Goal: Information Seeking & Learning: Learn about a topic

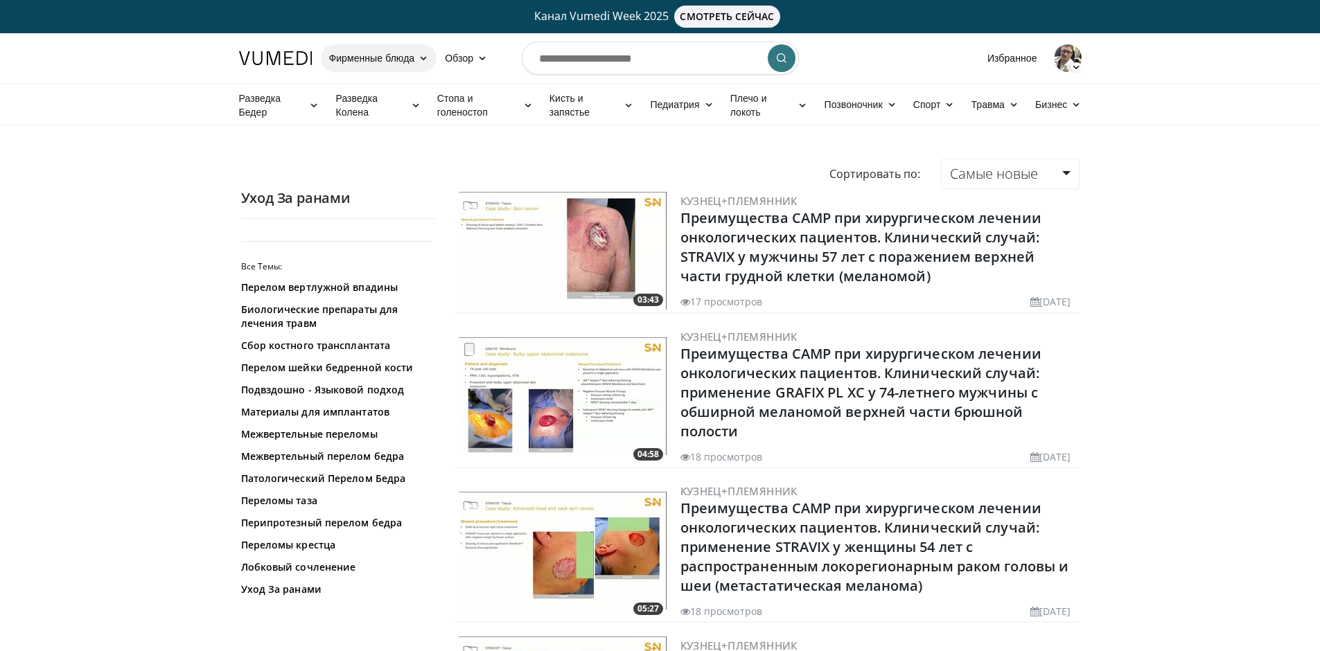
click at [424, 54] on icon at bounding box center [423, 58] width 10 height 10
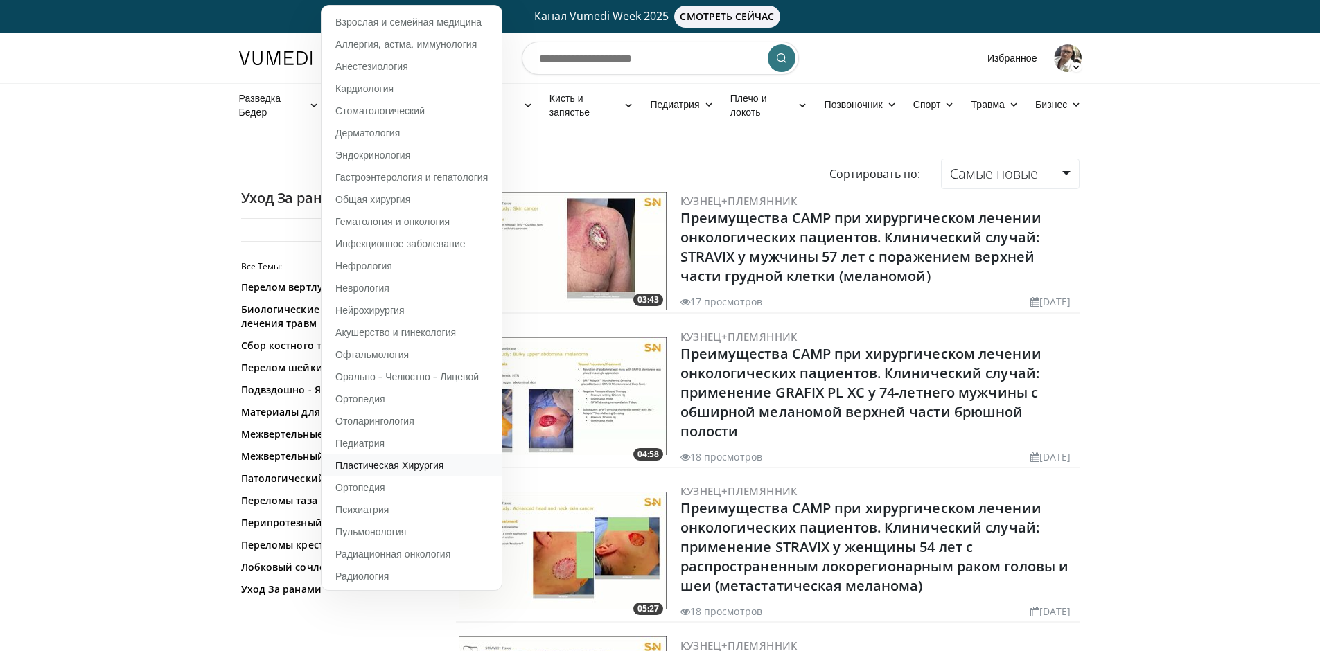
click at [407, 468] on ya-tr-span "Пластическая Хирургия" at bounding box center [389, 465] width 109 height 12
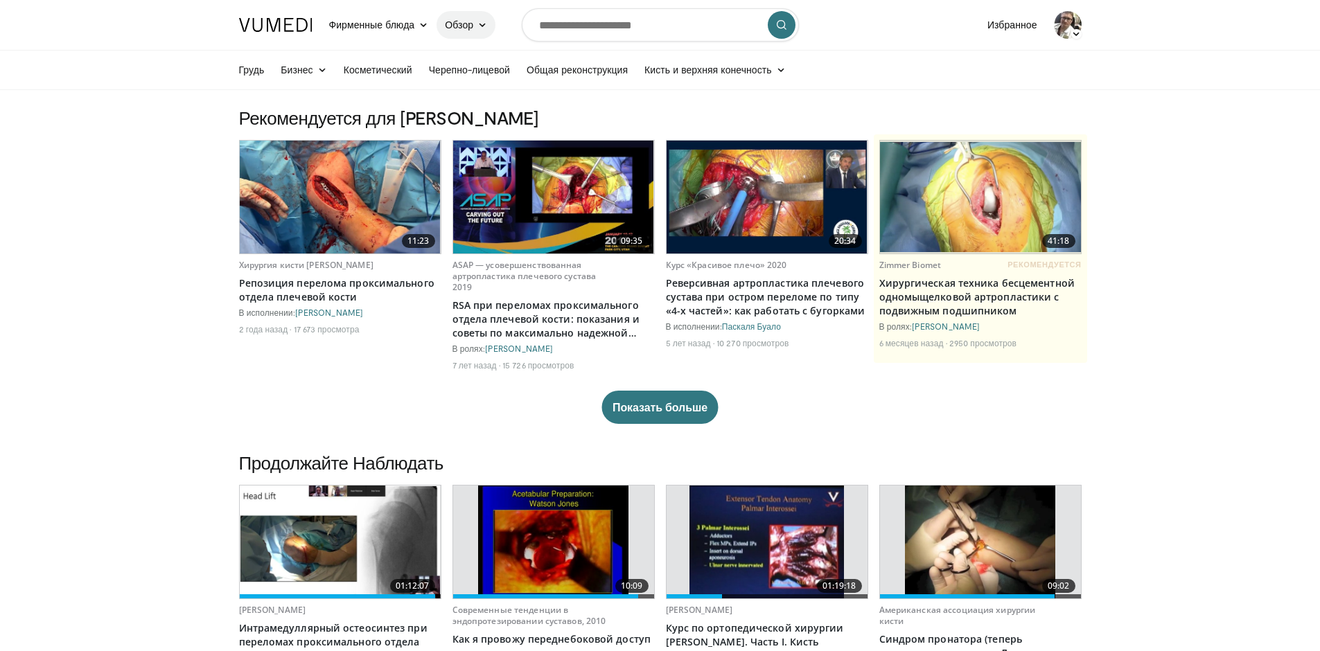
click at [488, 27] on link "Обзор" at bounding box center [465, 25] width 59 height 28
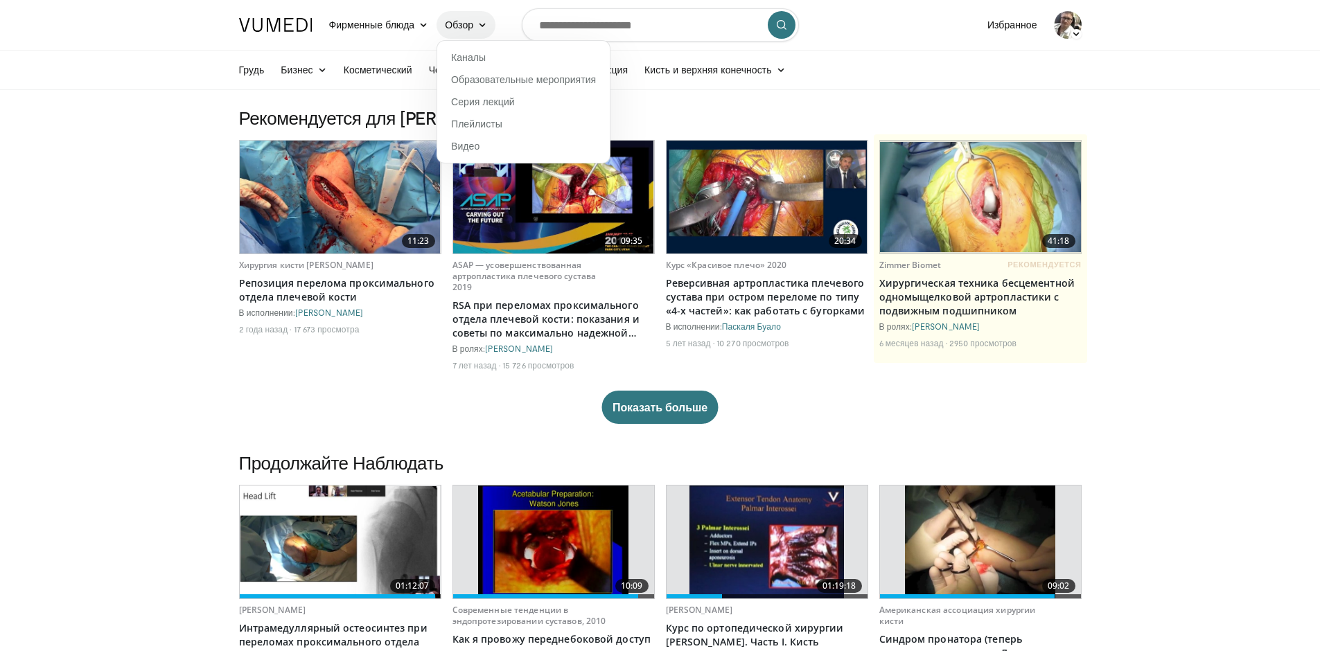
click at [488, 27] on link "Обзор" at bounding box center [465, 25] width 59 height 28
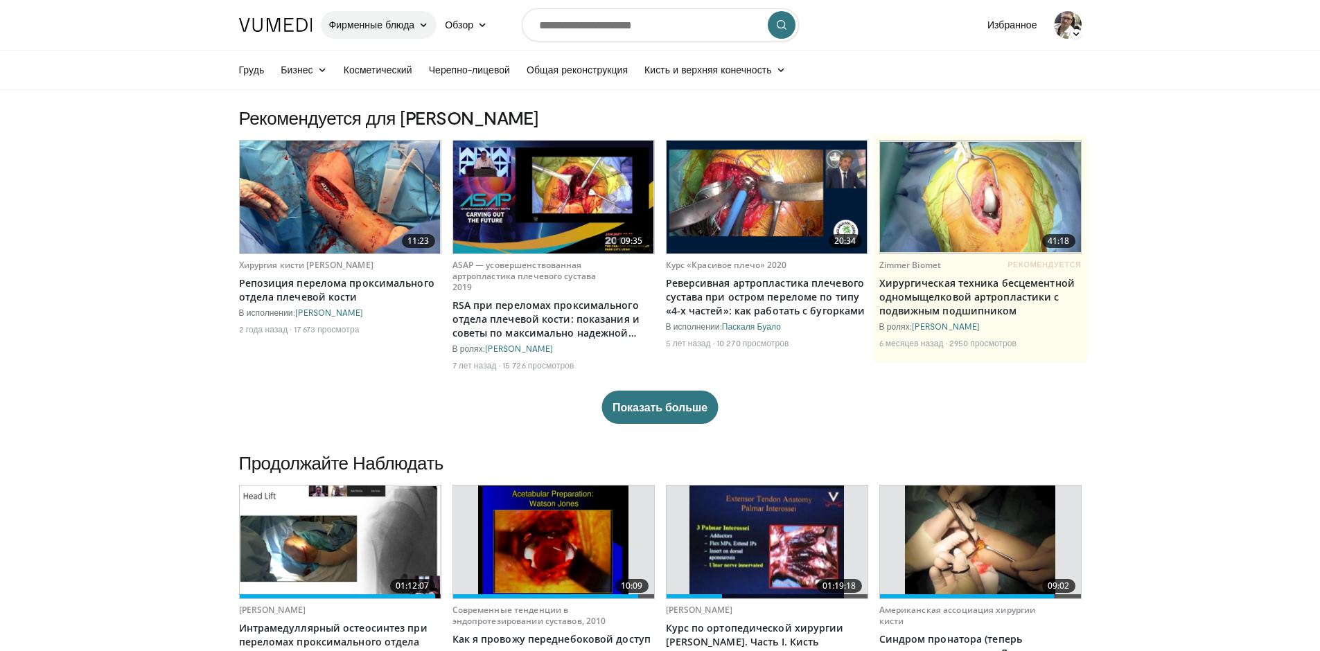
click at [421, 22] on icon at bounding box center [423, 25] width 10 height 10
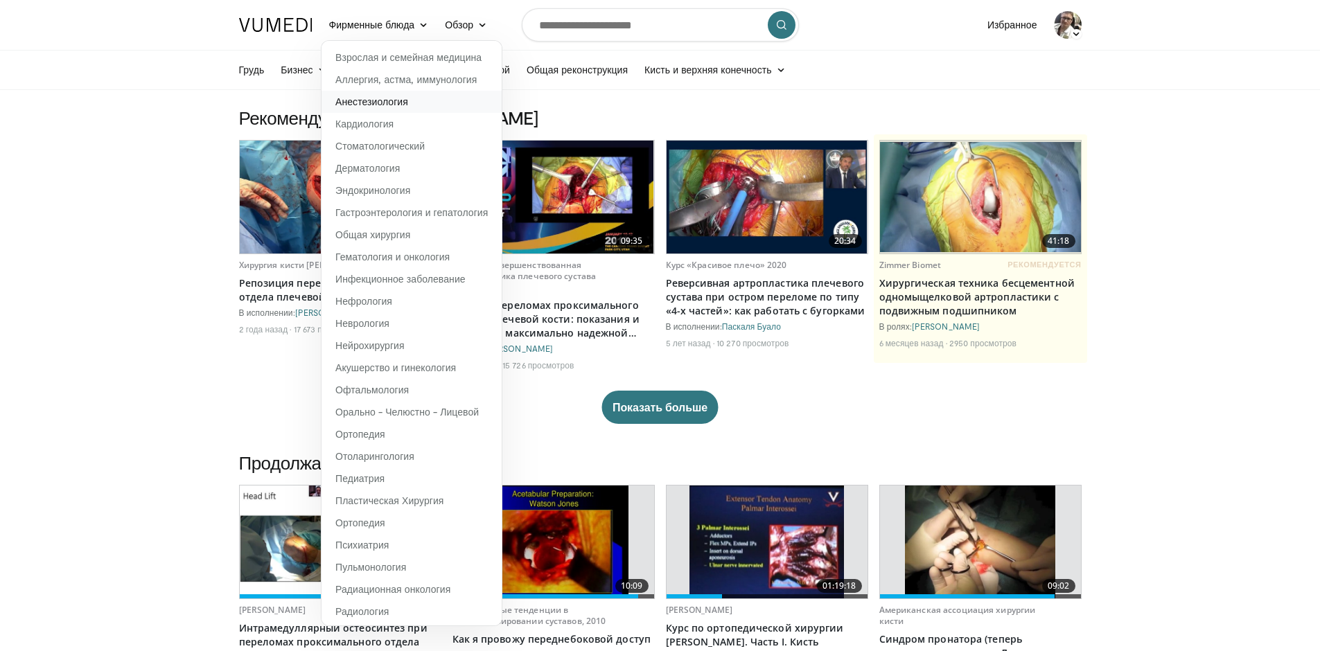
click at [406, 103] on ya-tr-span "Анестезиология" at bounding box center [371, 102] width 73 height 12
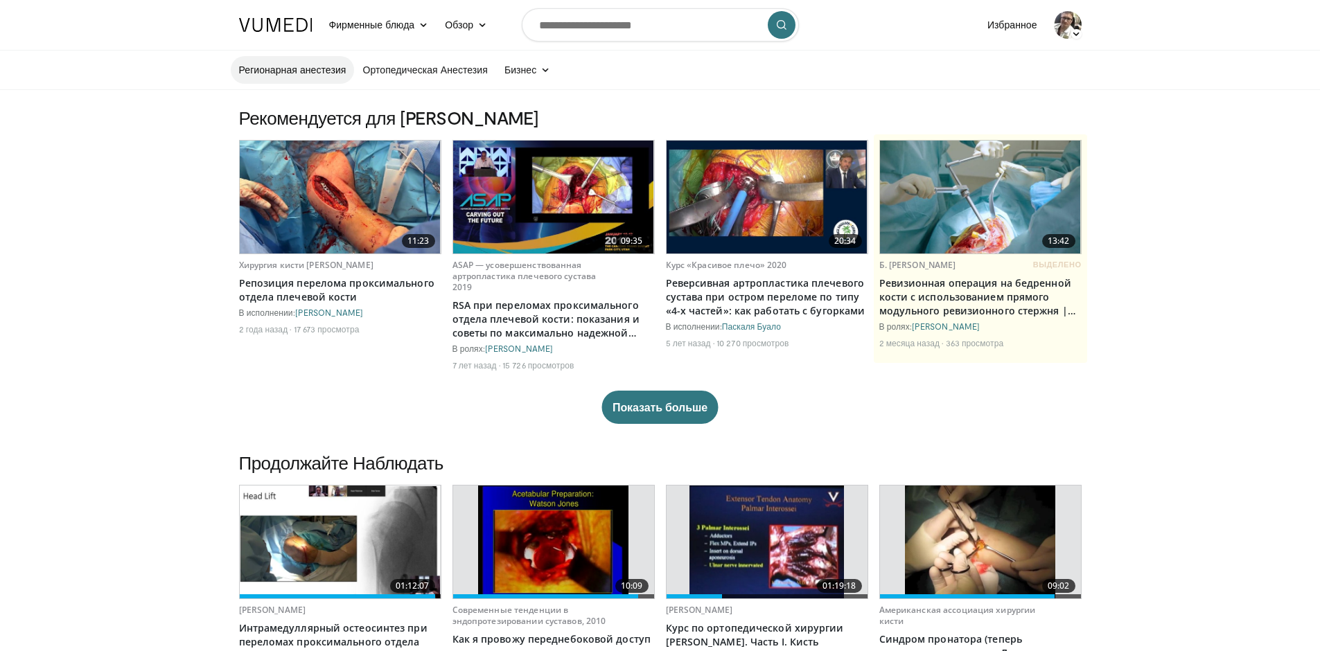
click at [318, 68] on link "Регионарная анестезия" at bounding box center [293, 70] width 124 height 28
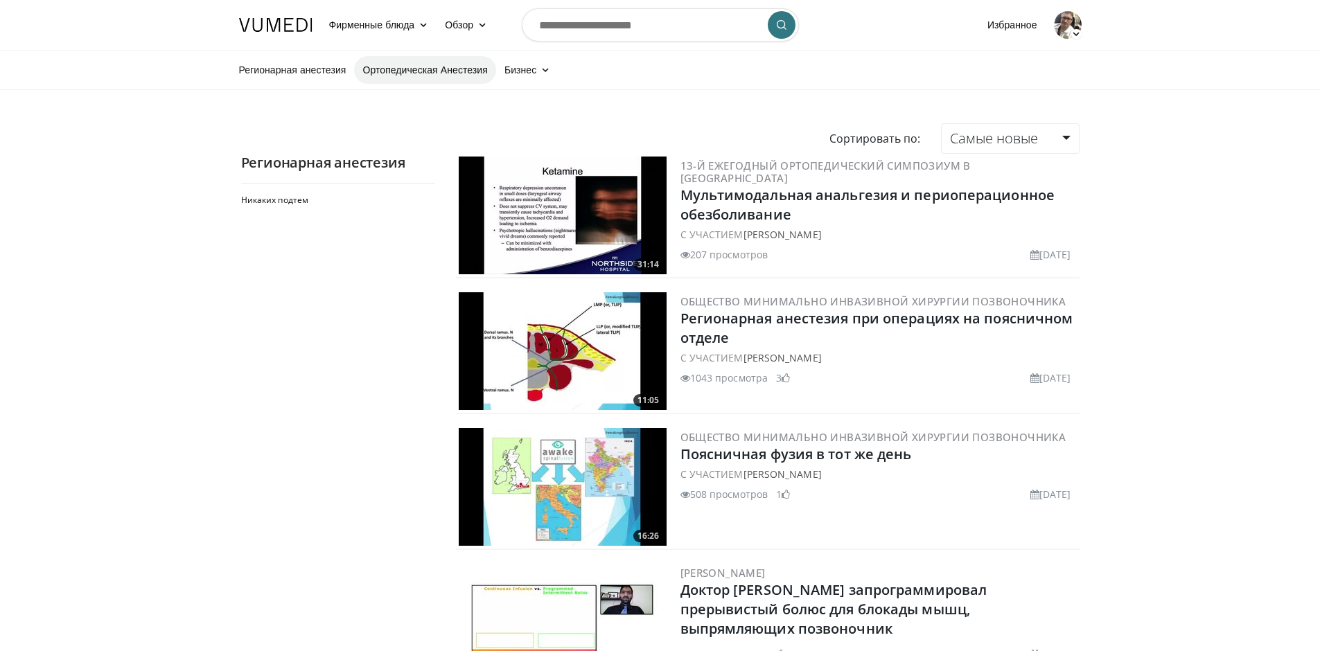
click at [404, 71] on ya-tr-span "Ортопедическая Анестезия" at bounding box center [424, 70] width 125 height 14
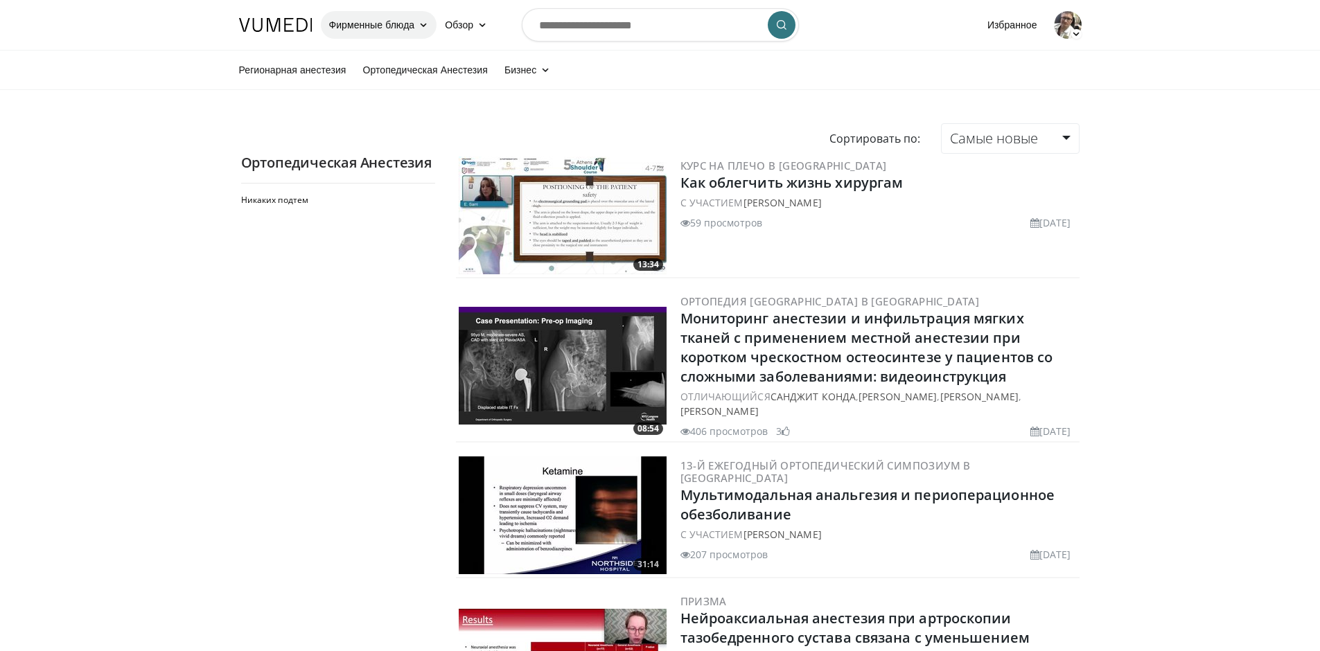
click at [382, 18] on ya-tr-span "Фирменные блюда" at bounding box center [372, 25] width 86 height 14
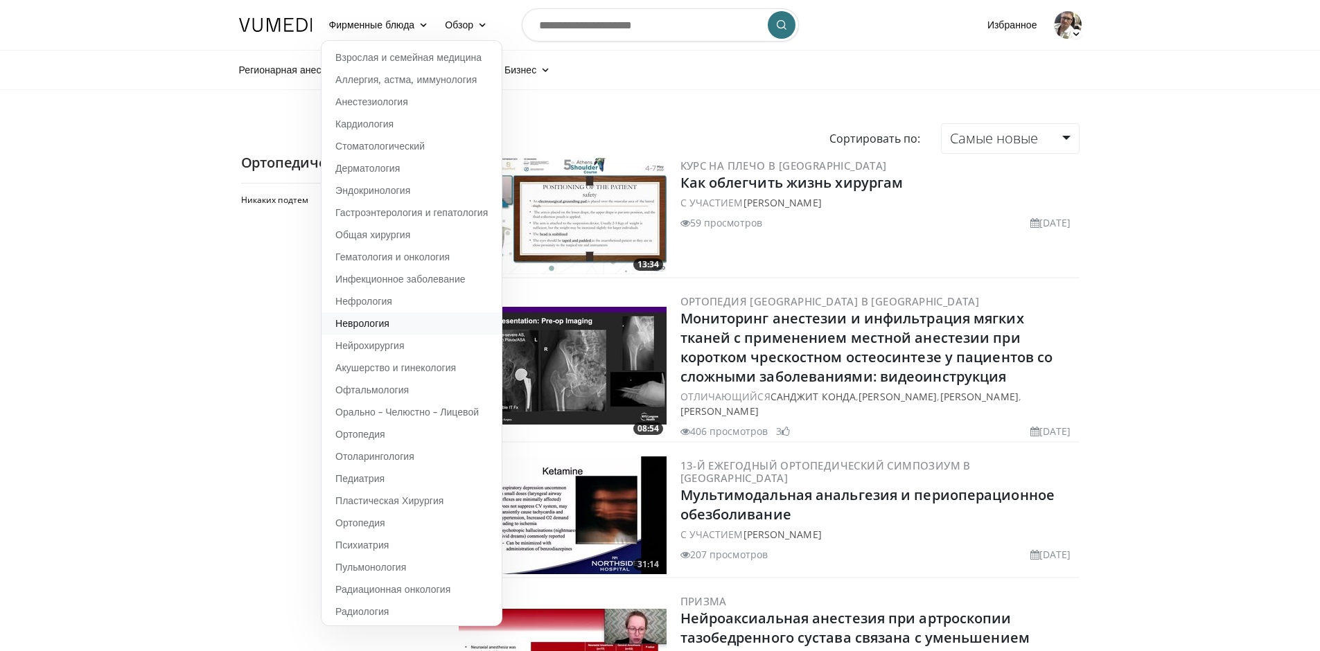
click at [371, 327] on ya-tr-span "Неврология" at bounding box center [362, 323] width 54 height 12
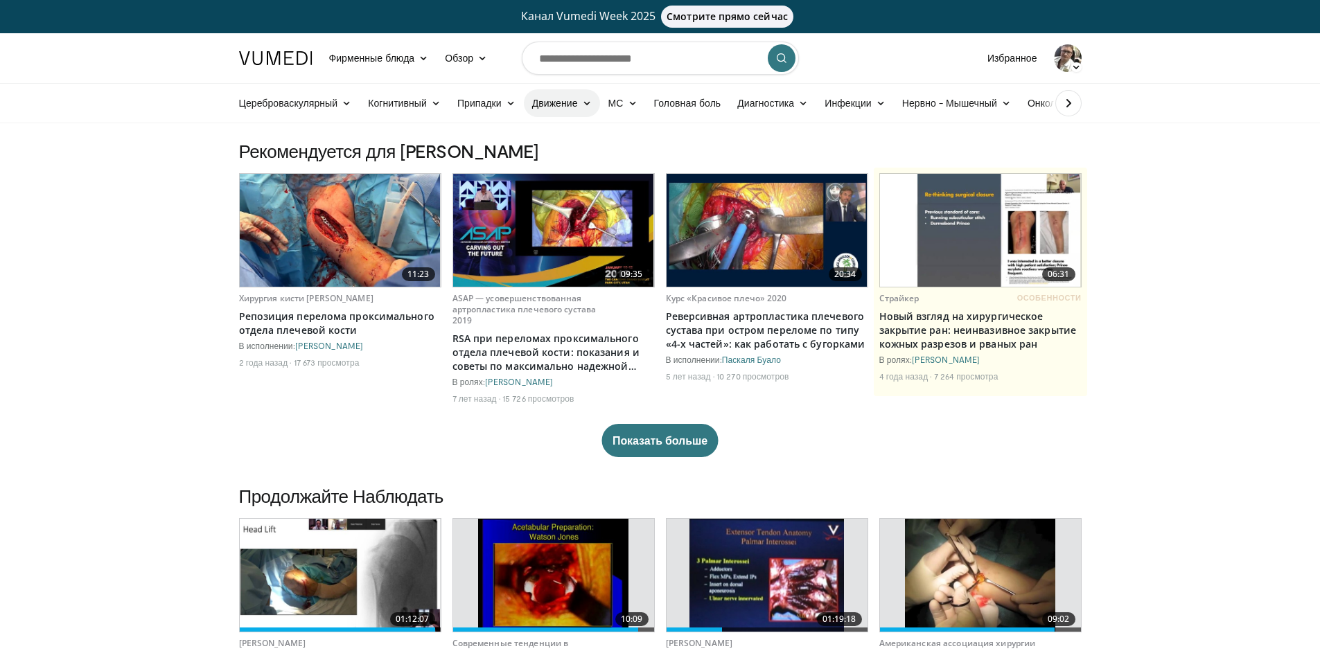
click at [561, 105] on ya-tr-span "Движение" at bounding box center [555, 103] width 46 height 14
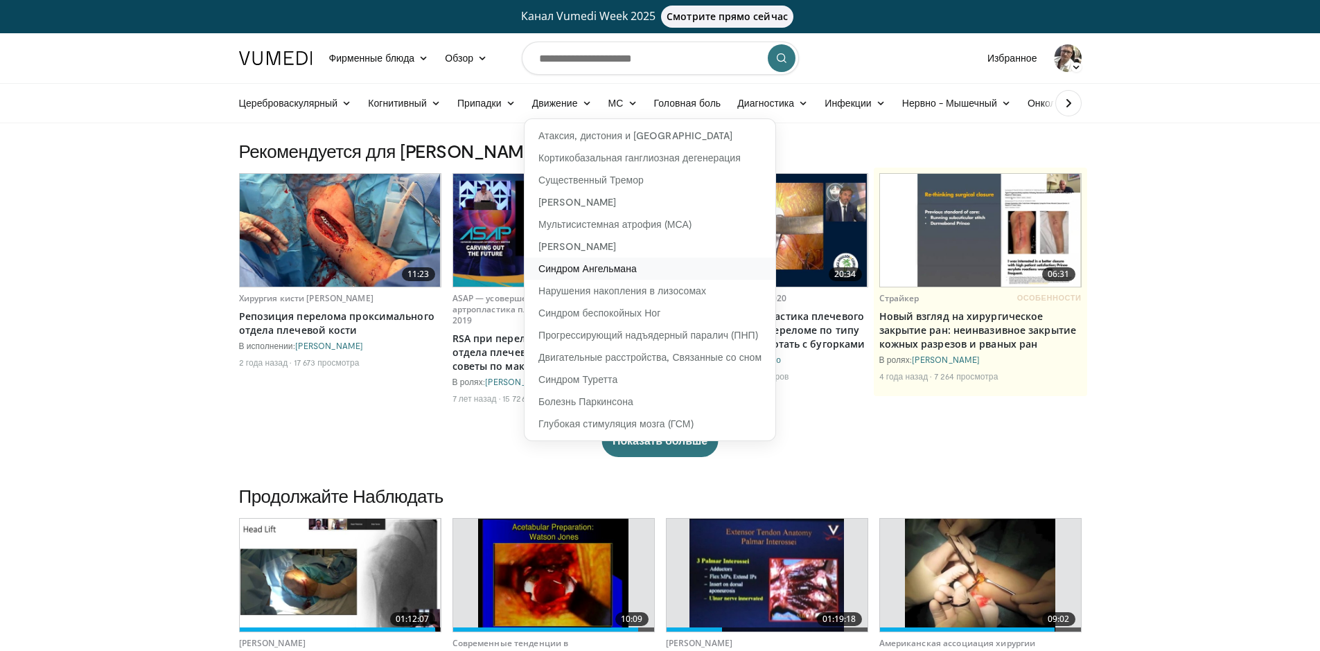
click at [583, 261] on link "Синдром Ангельмана" at bounding box center [649, 269] width 251 height 22
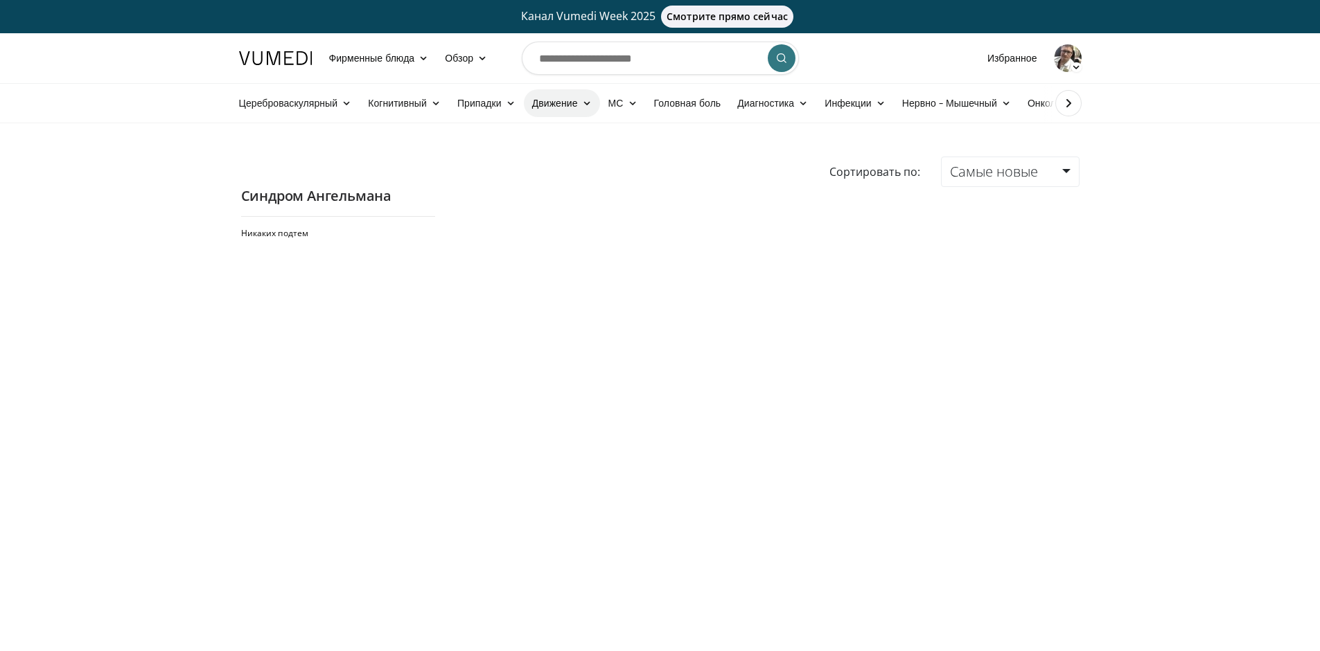
click at [535, 101] on body "Канал Vumedi Week 2025 Смотрите прямо сейчас Фирменные блюда Adult & Family Med…" at bounding box center [660, 387] width 1320 height 774
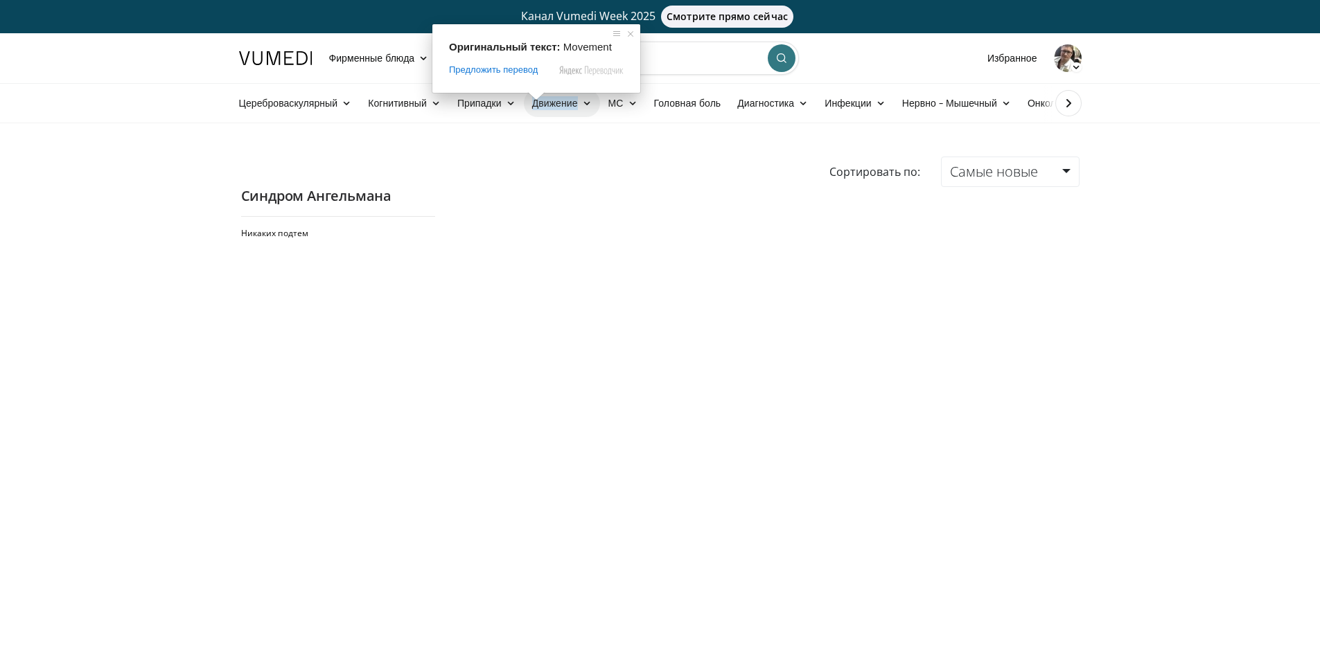
click at [559, 107] on ya-tr-span "Движение" at bounding box center [555, 103] width 46 height 14
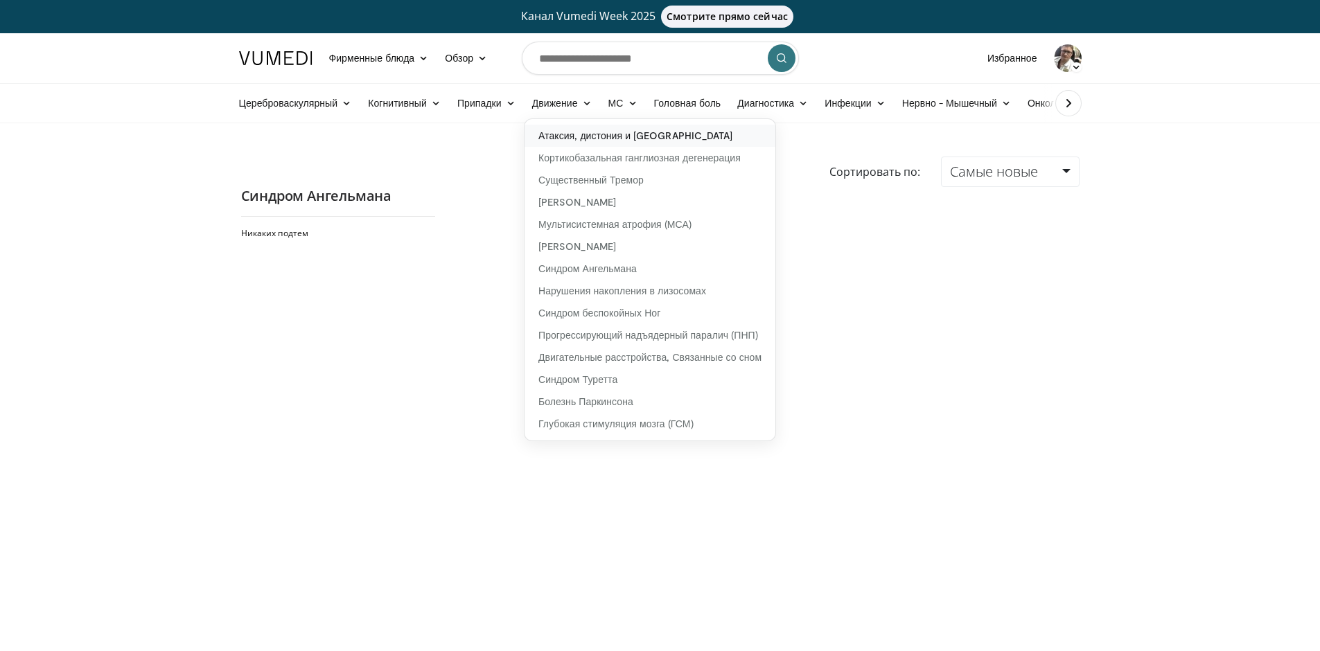
click at [568, 127] on link "Атаксия, дистония и хорея" at bounding box center [649, 136] width 251 height 22
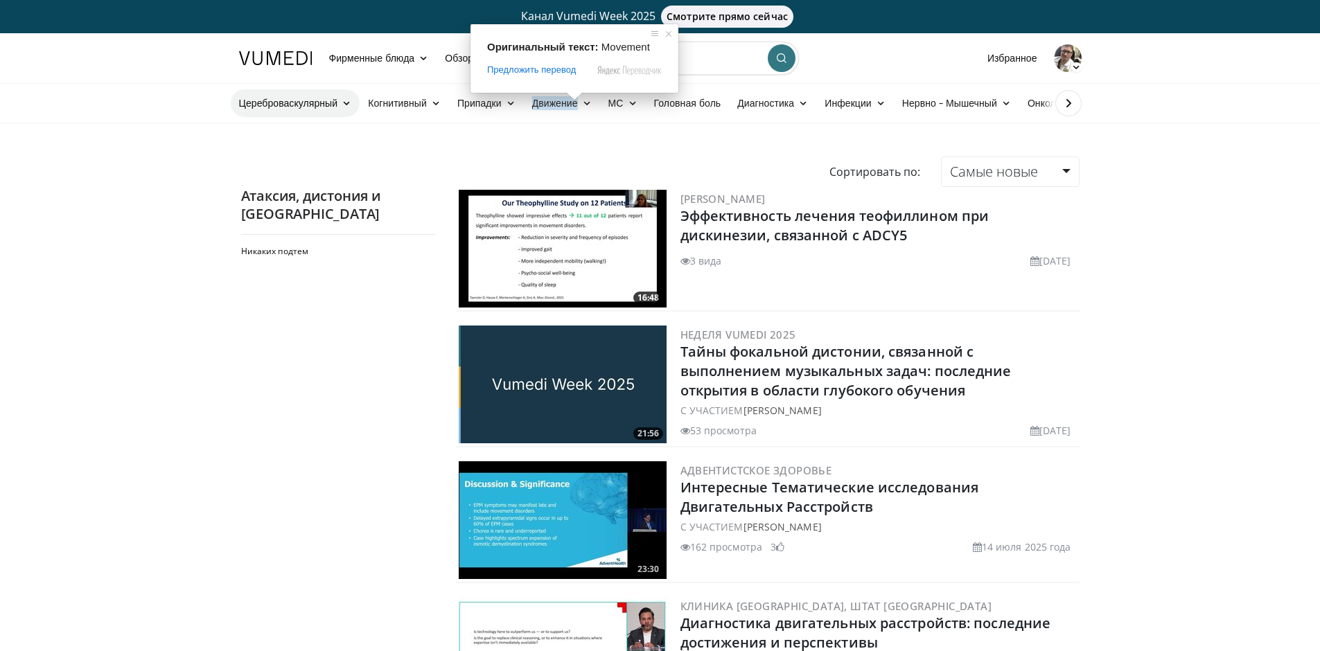
click at [316, 106] on ya-tr-span "Цереброваскулярный" at bounding box center [288, 103] width 99 height 14
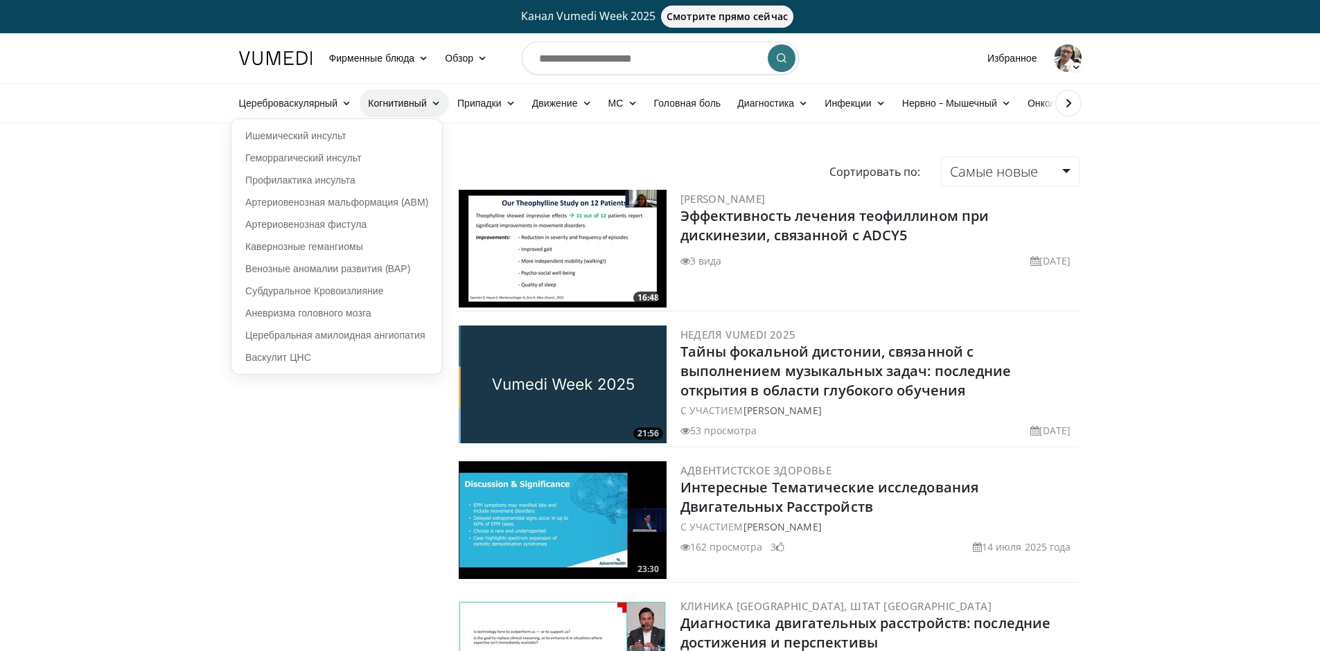
click at [436, 102] on icon at bounding box center [436, 103] width 10 height 10
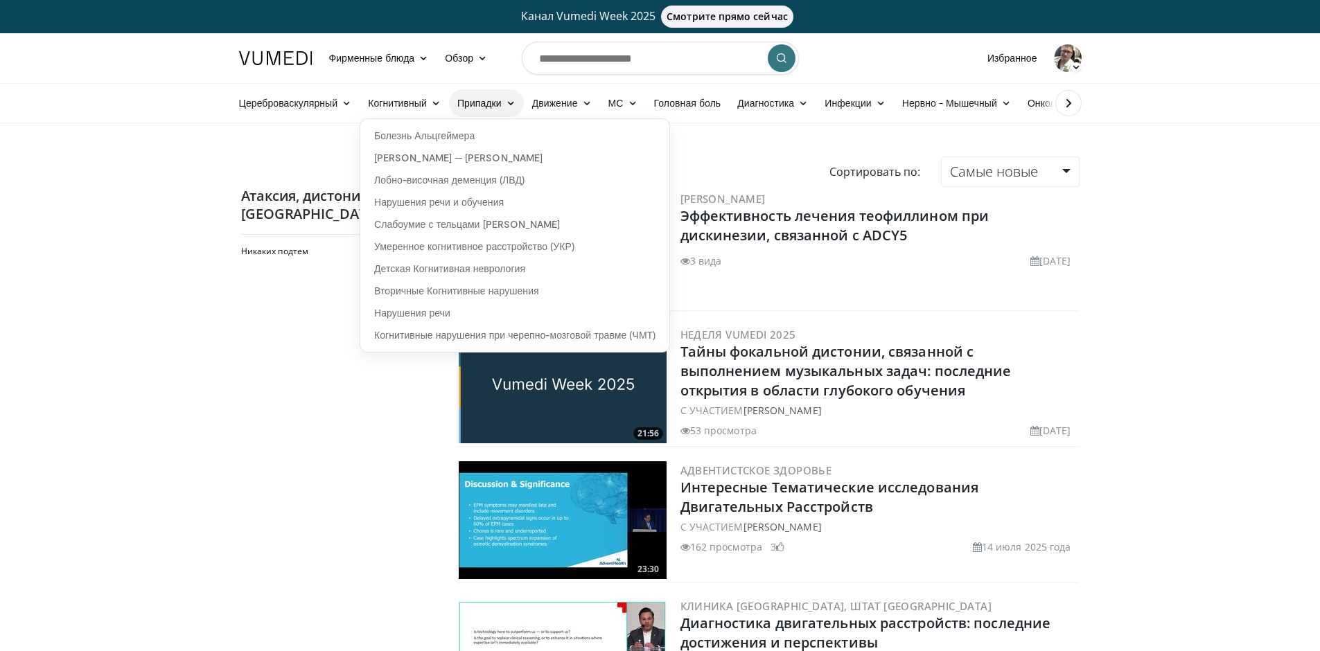
click at [482, 98] on ya-tr-span "Припадки" at bounding box center [479, 103] width 44 height 14
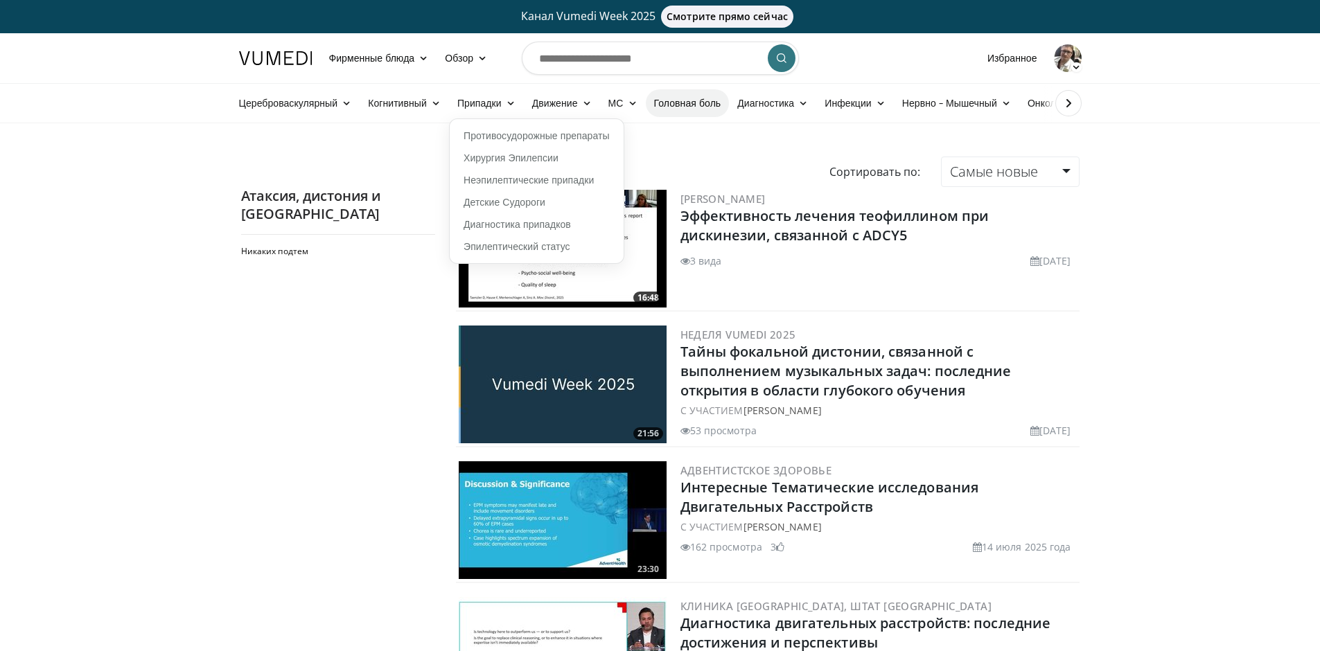
click at [669, 112] on link "Головная боль" at bounding box center [688, 103] width 84 height 28
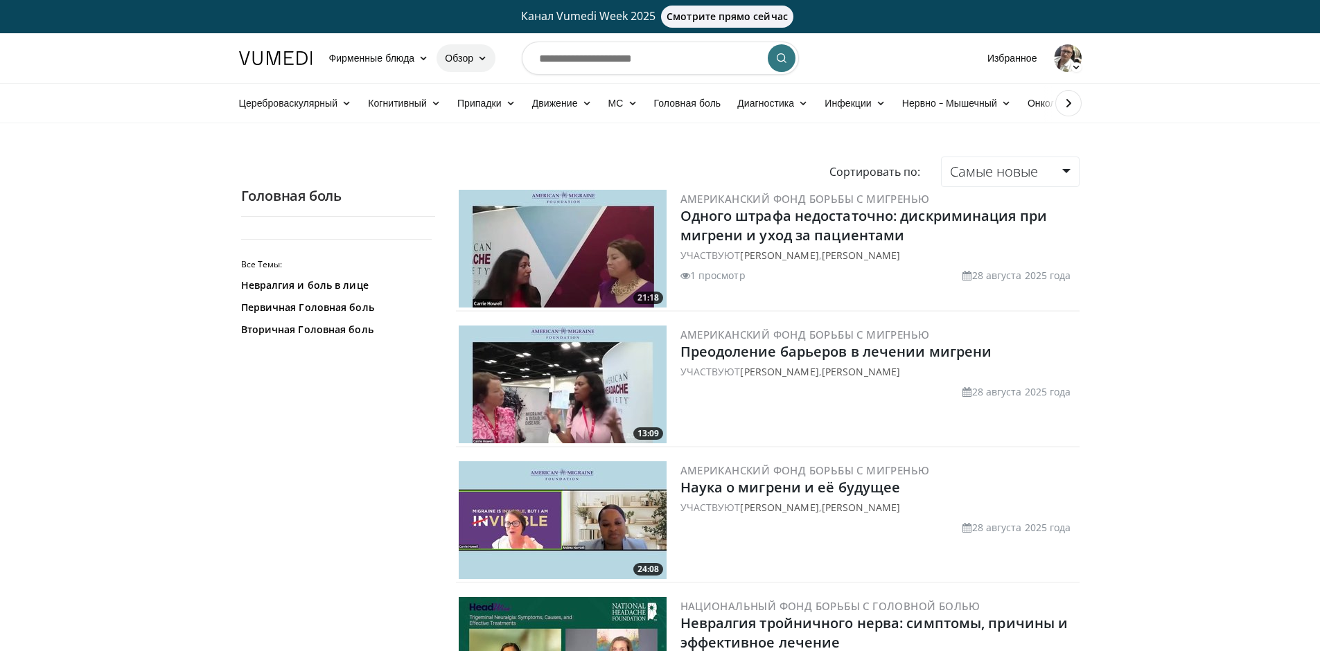
click at [465, 59] on ya-tr-span "Обзор" at bounding box center [459, 58] width 28 height 14
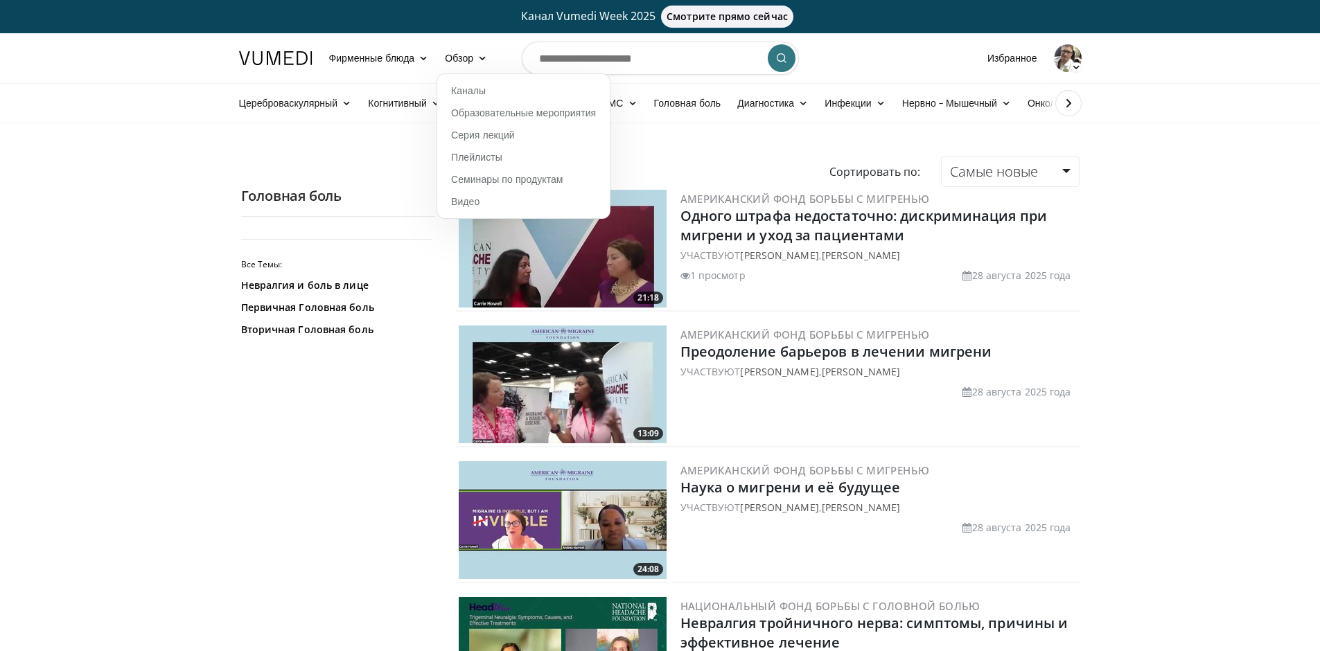
click at [387, 56] on ya-tr-span "Фирменные блюда" at bounding box center [372, 58] width 86 height 14
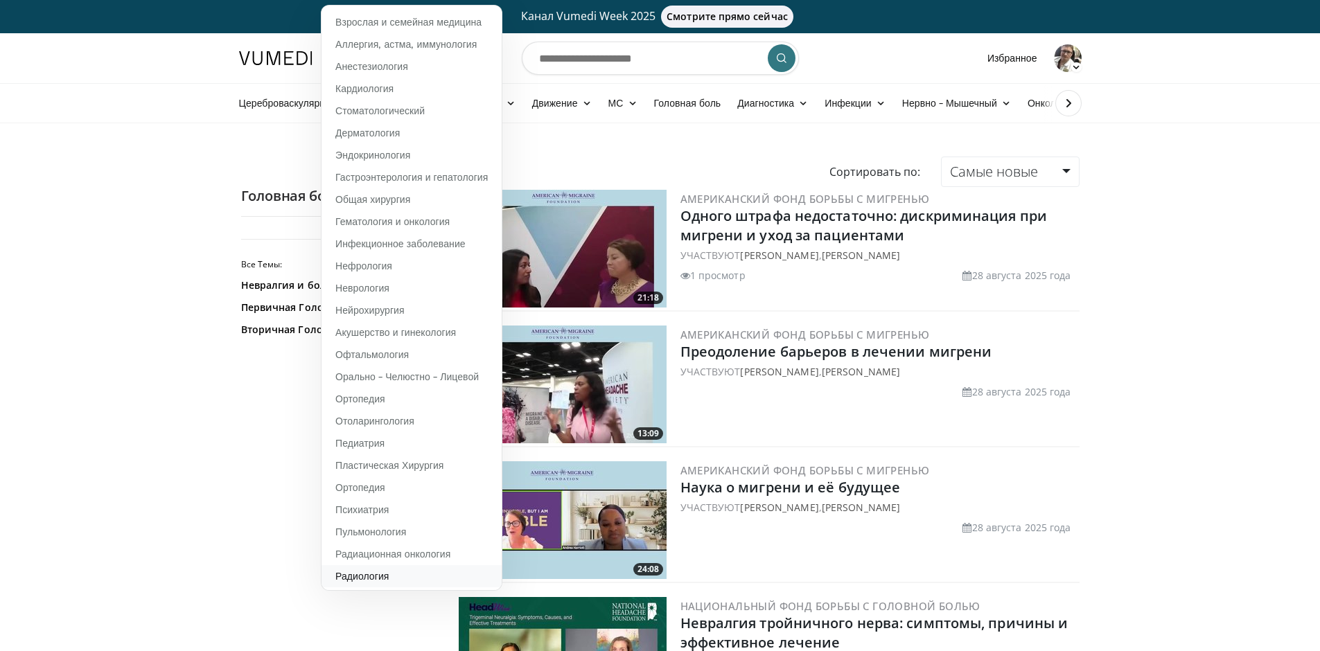
click at [357, 573] on ya-tr-span "Радиология" at bounding box center [361, 576] width 53 height 12
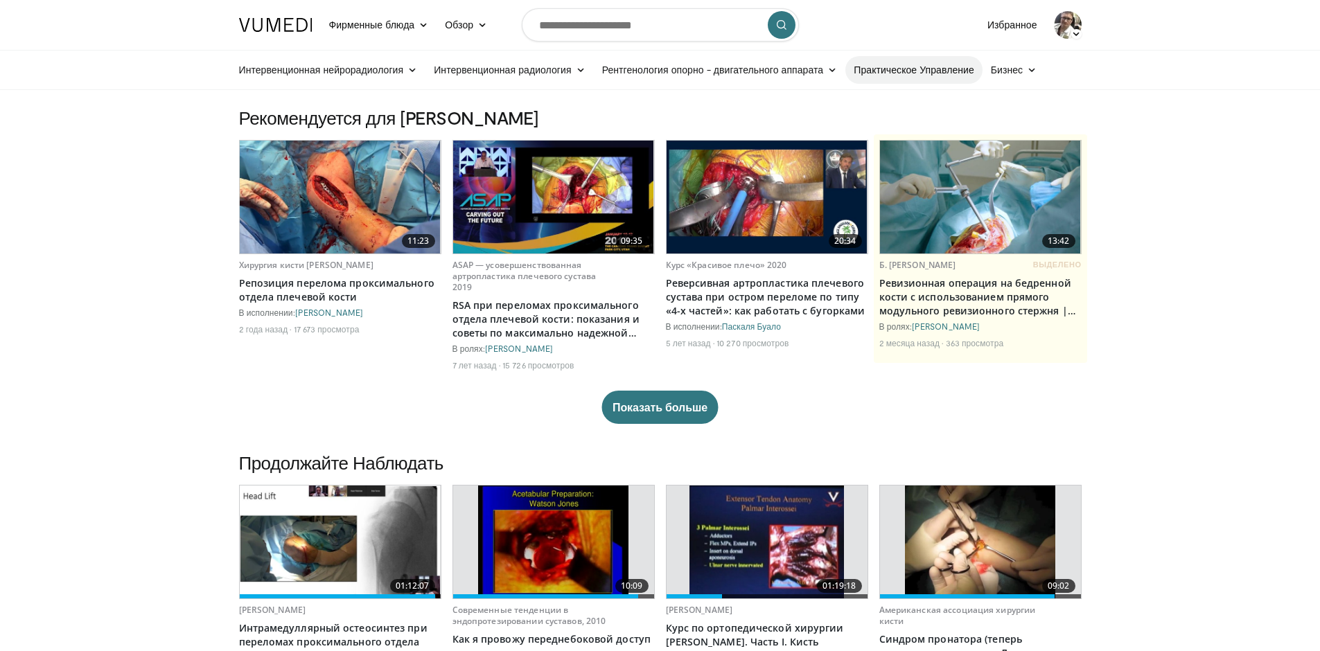
click at [876, 76] on ya-tr-span "Практическое Управление" at bounding box center [913, 70] width 121 height 14
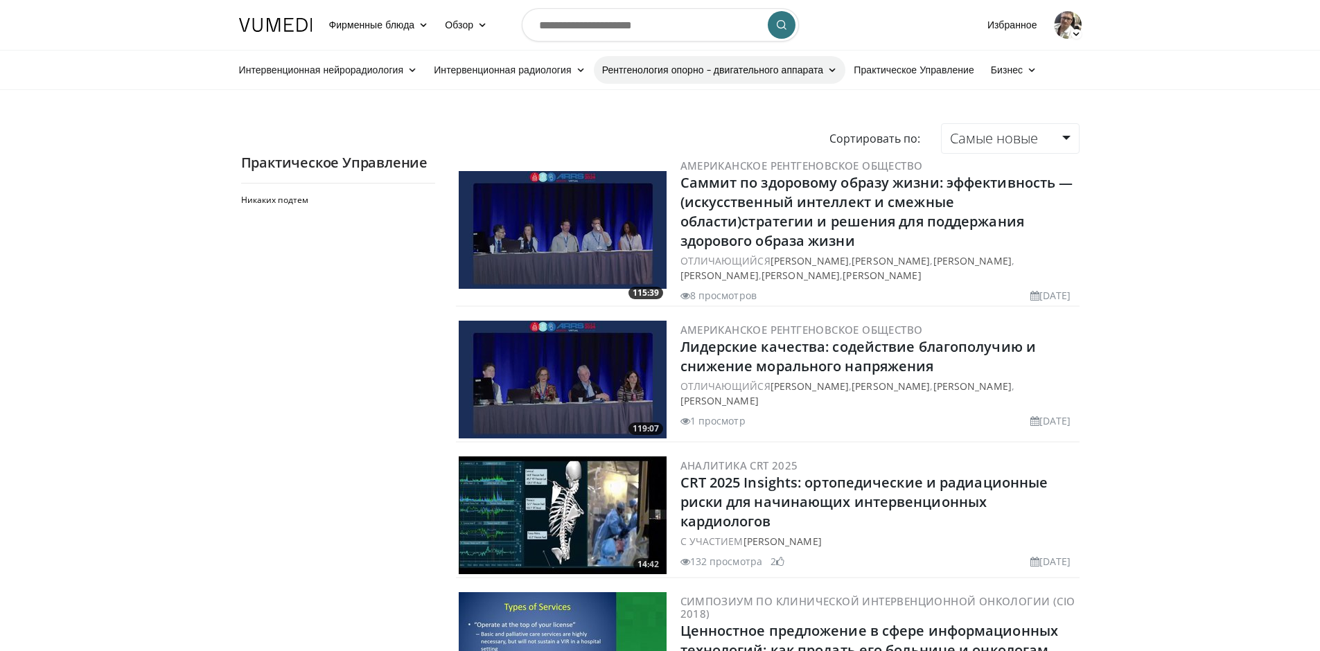
click at [742, 67] on ya-tr-span "Рентгенология опорно - двигательного аппарата" at bounding box center [713, 70] width 222 height 14
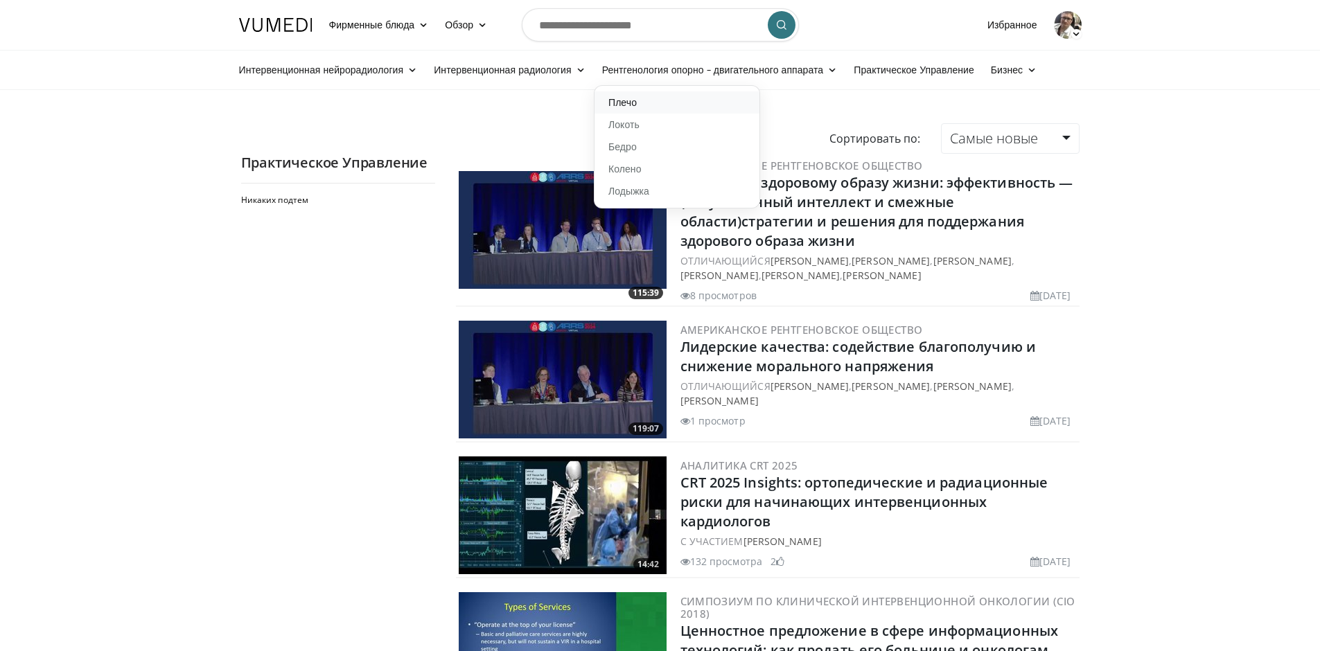
click at [619, 102] on link "Плечо" at bounding box center [676, 102] width 165 height 22
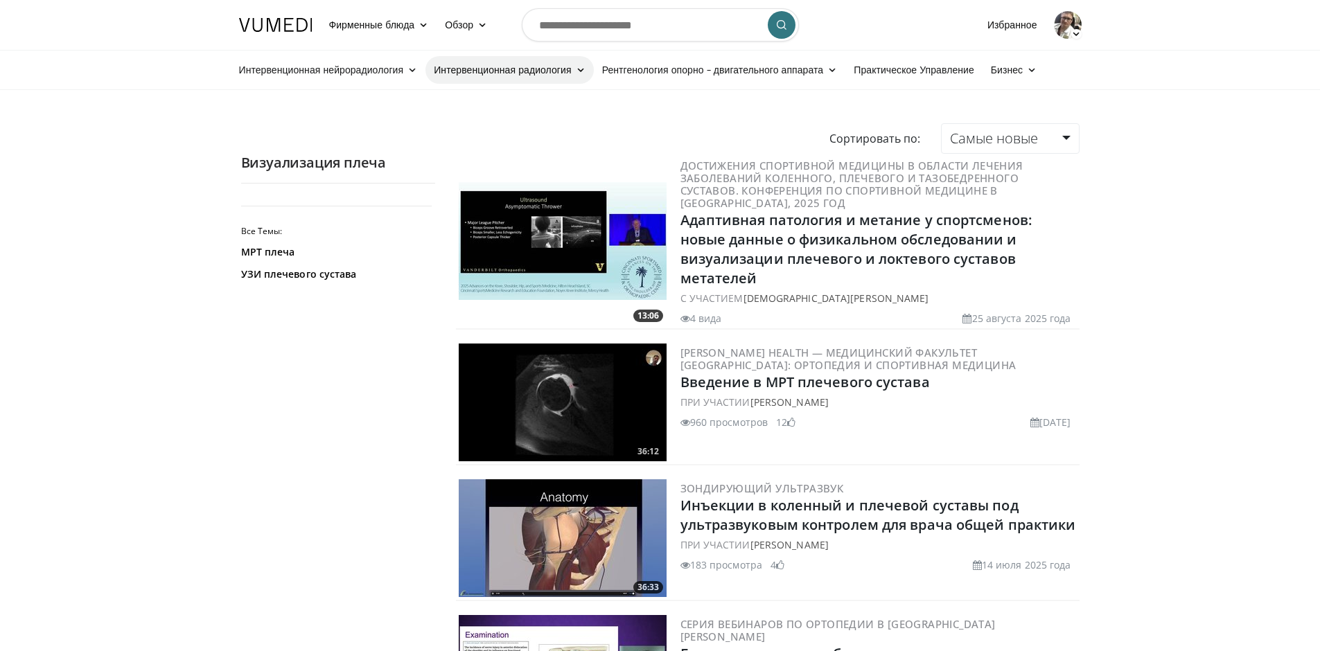
click at [493, 69] on ya-tr-span "Интервенционная радиология" at bounding box center [502, 70] width 137 height 14
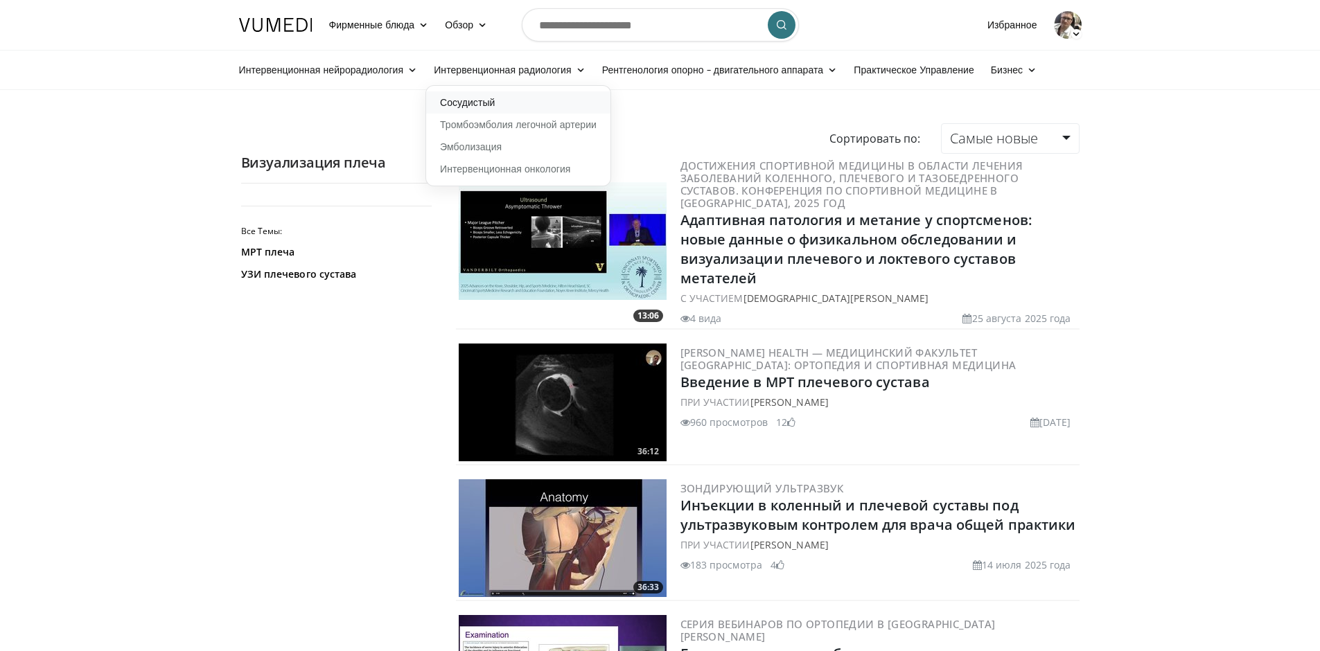
click at [476, 105] on link "Сосудистый" at bounding box center [518, 102] width 184 height 22
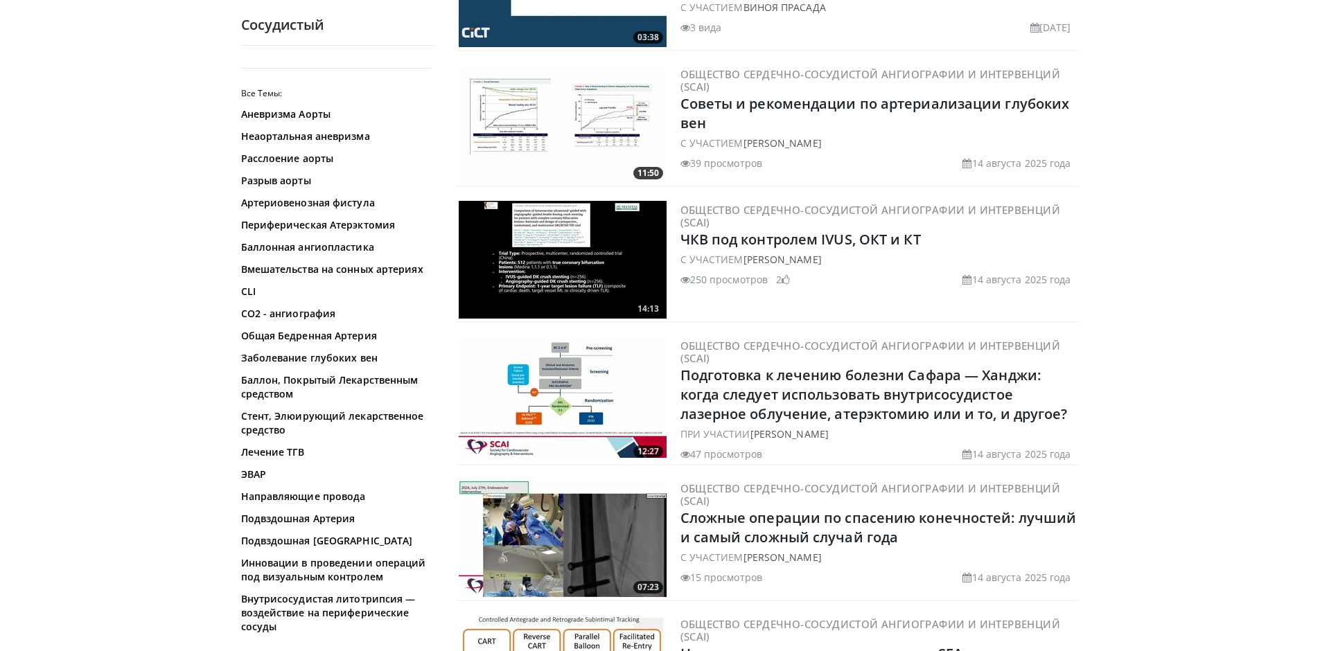
scroll to position [2840, 0]
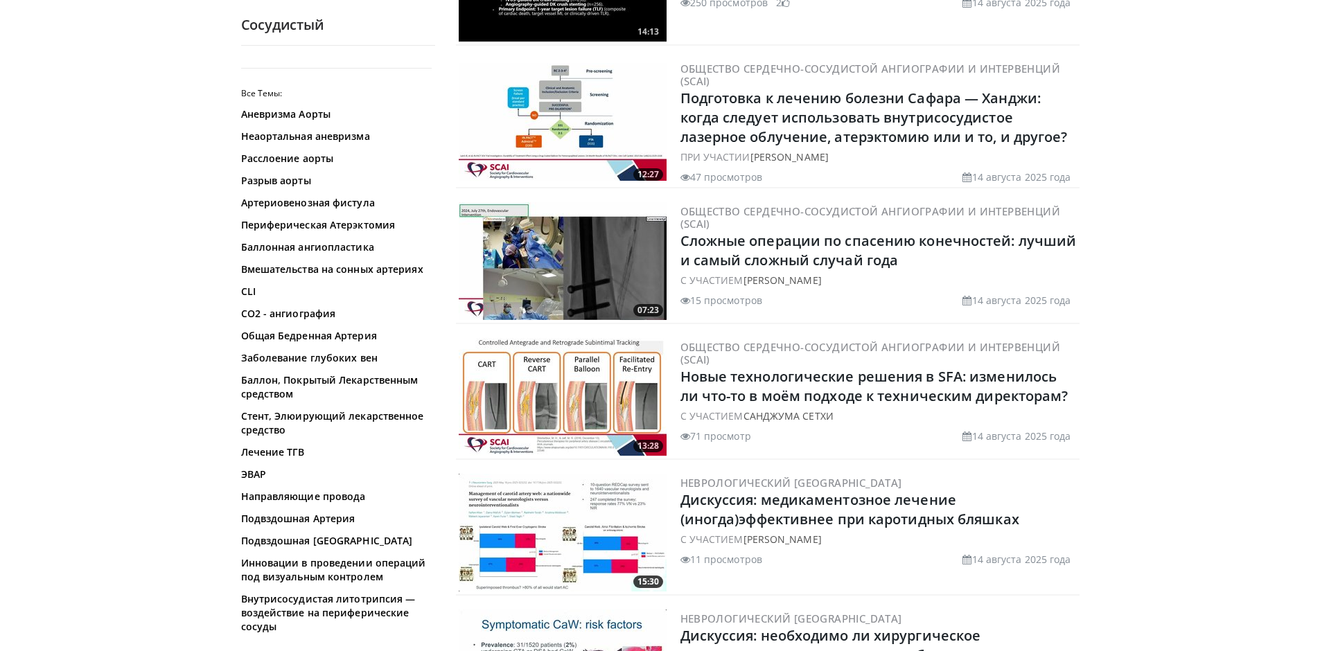
click at [580, 281] on img at bounding box center [563, 261] width 208 height 118
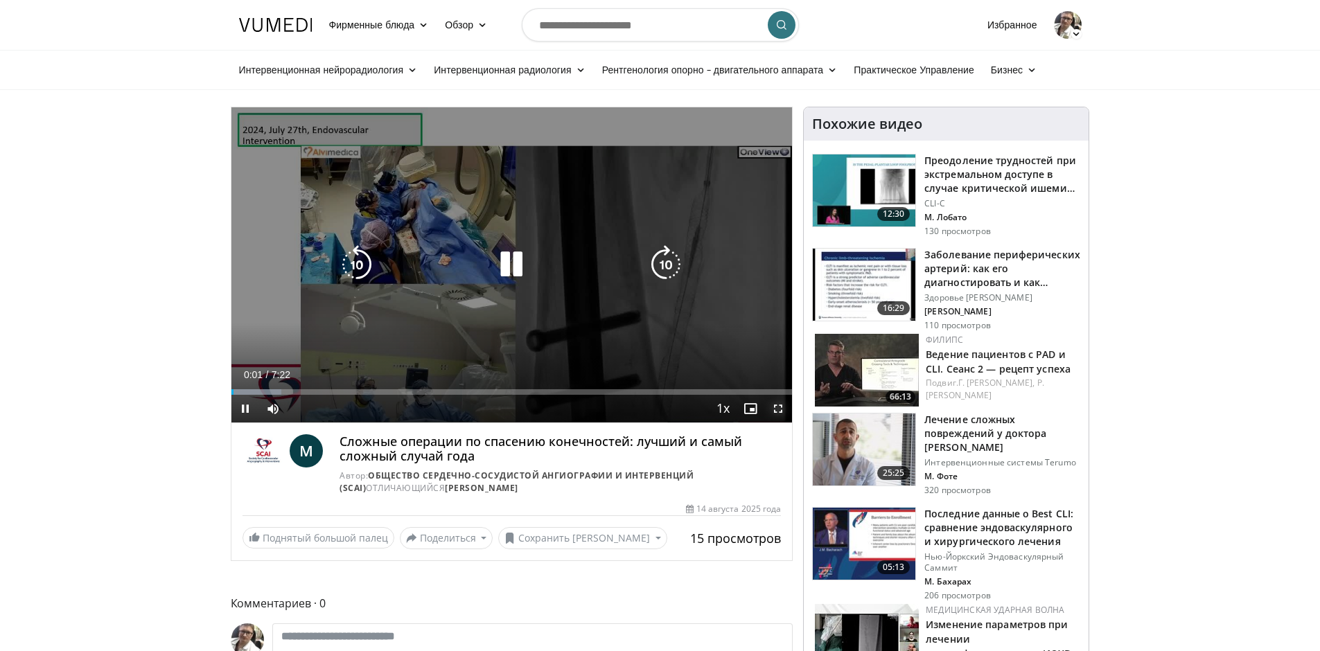
drag, startPoint x: 772, startPoint y: 404, endPoint x: 772, endPoint y: 463, distance: 58.9
click at [772, 404] on span "Video Player" at bounding box center [778, 409] width 28 height 28
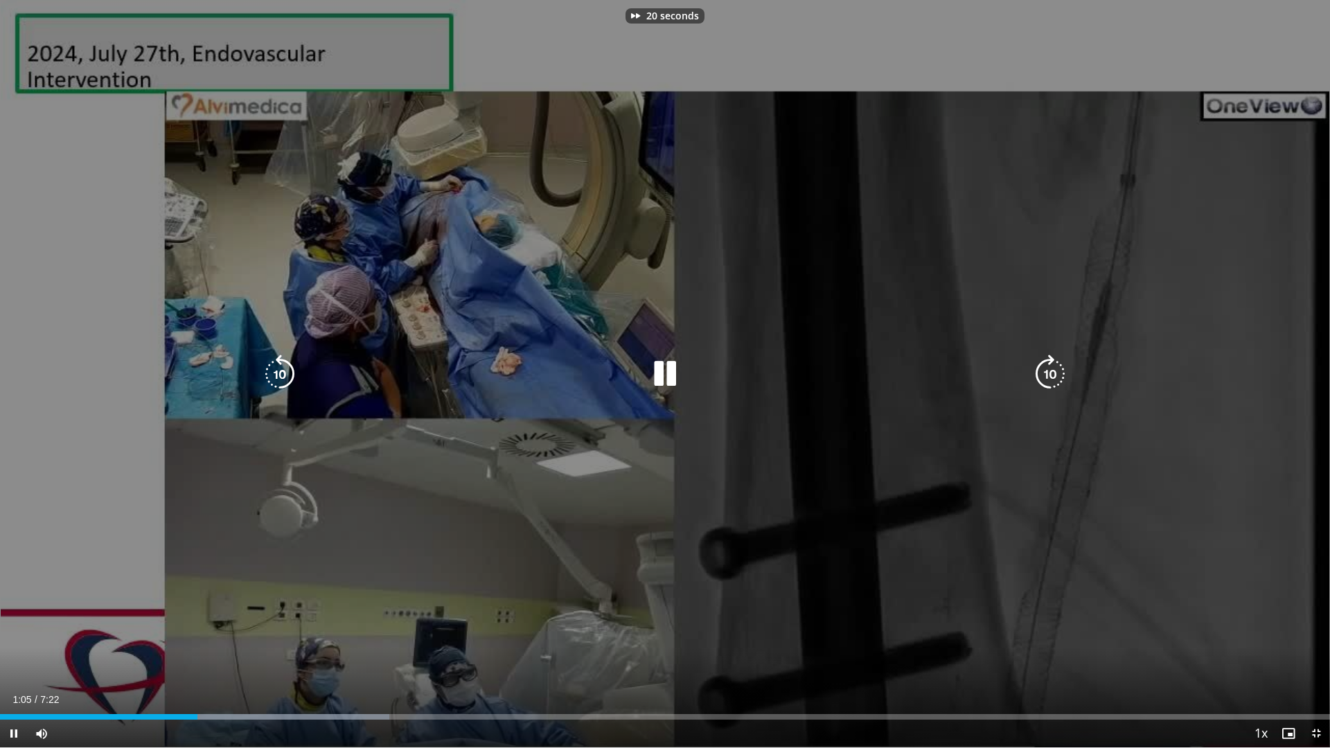
click at [928, 217] on div "20 seconds Tap to unmute" at bounding box center [665, 373] width 1330 height 747
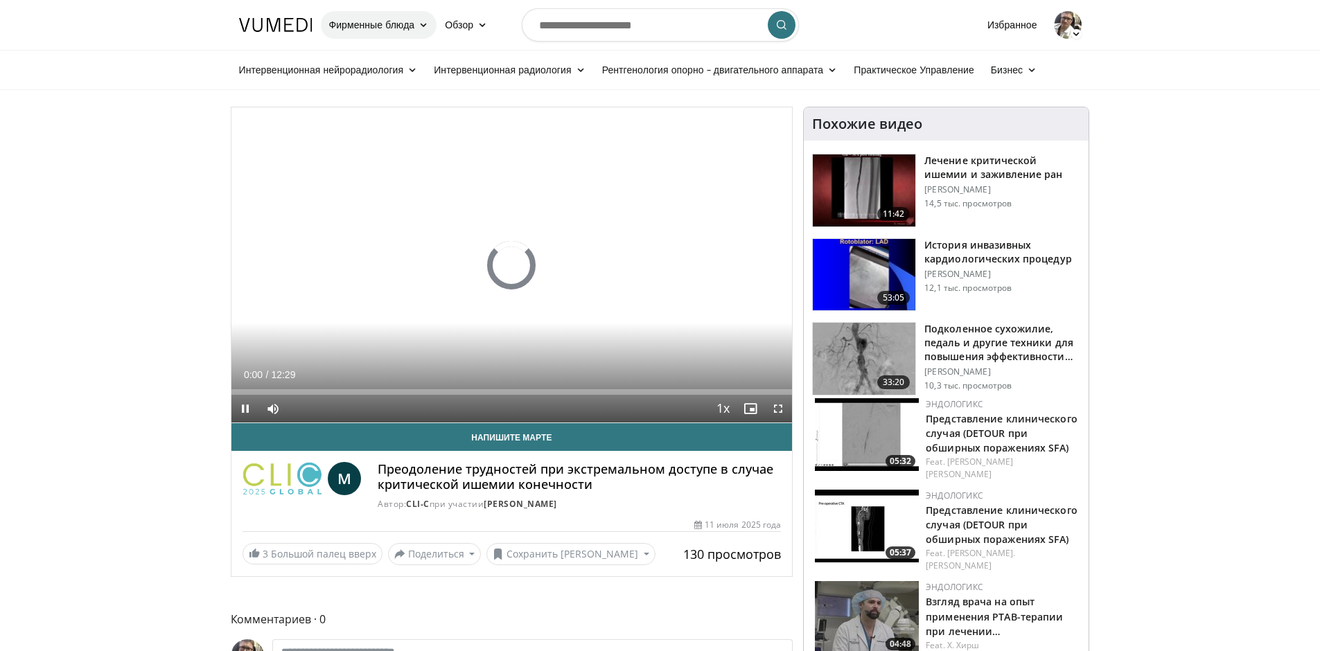
click at [367, 21] on ya-tr-span "Фирменные блюда" at bounding box center [372, 25] width 86 height 14
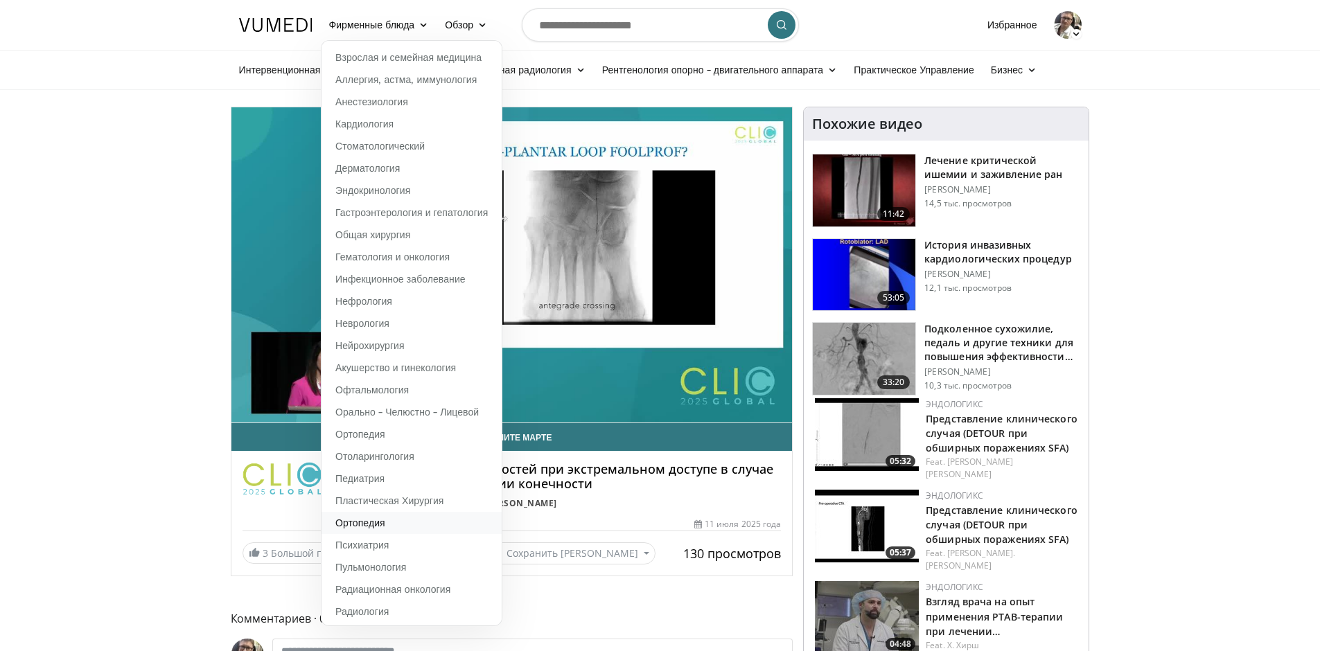
click at [361, 526] on ya-tr-span "Ортопедия" at bounding box center [360, 523] width 50 height 12
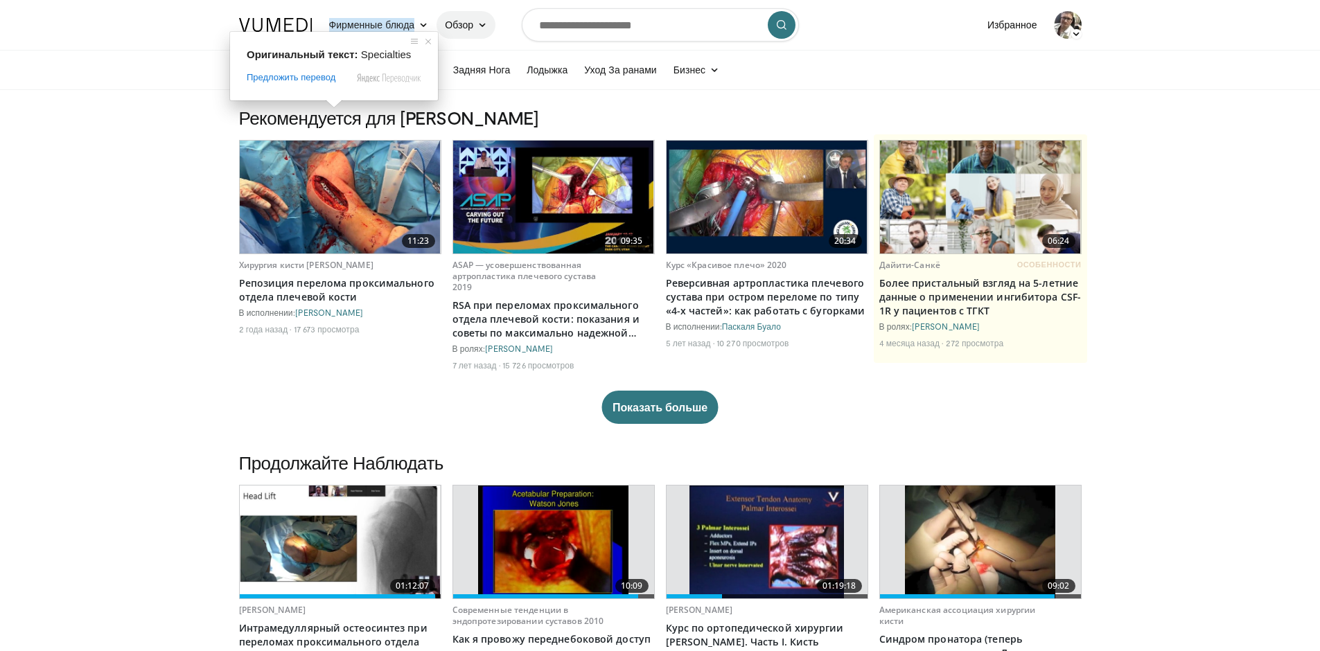
click at [468, 28] on ya-tr-span "Обзор" at bounding box center [459, 25] width 28 height 14
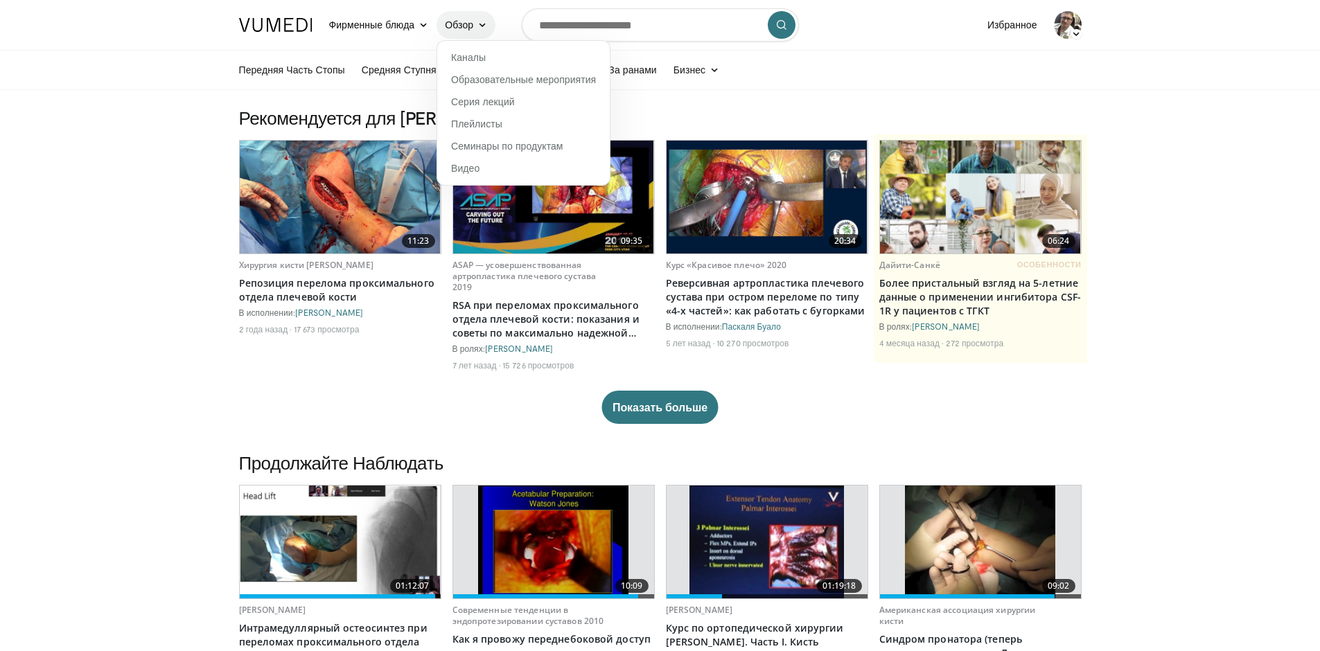
click at [468, 28] on ya-tr-span "Обзор" at bounding box center [459, 25] width 28 height 14
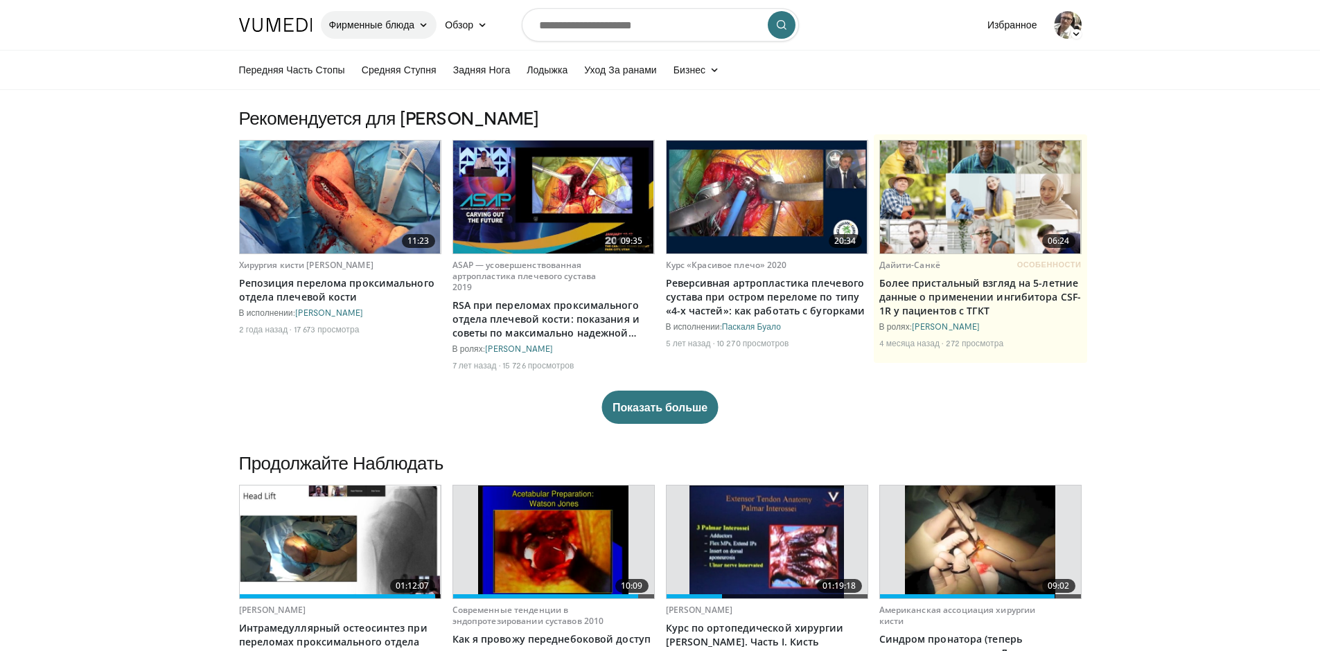
click at [408, 24] on ya-tr-span "Фирменные блюда" at bounding box center [372, 25] width 86 height 14
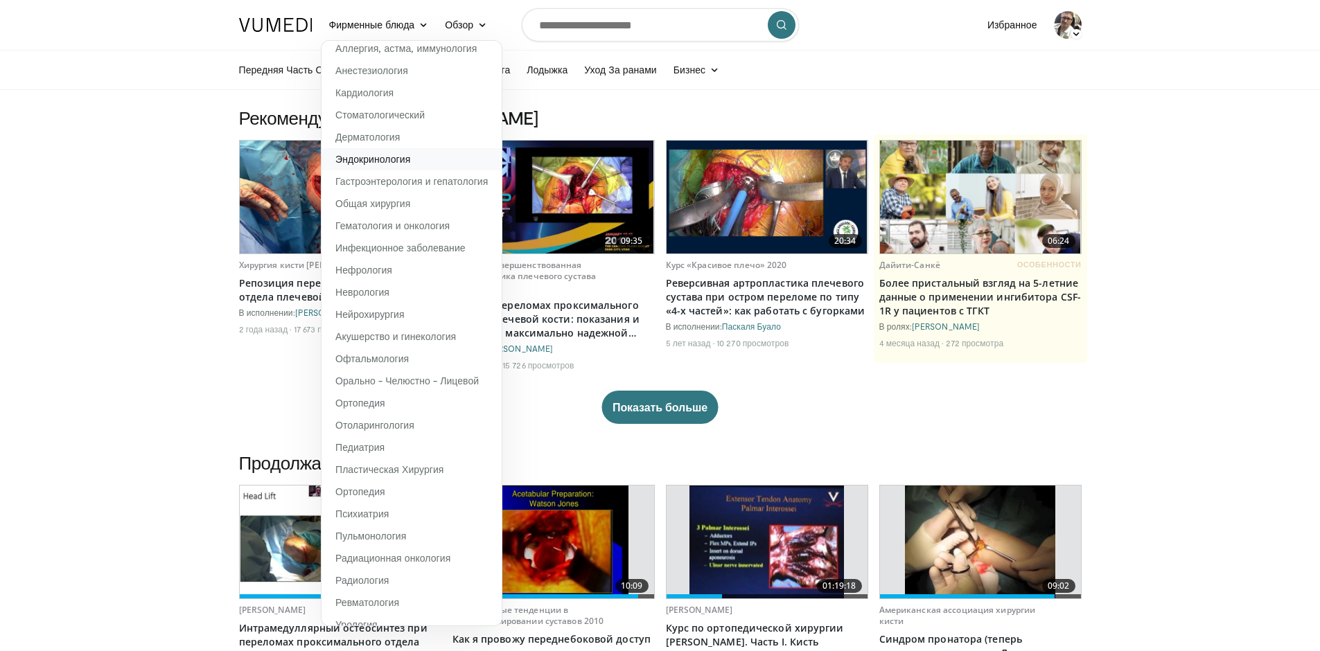
scroll to position [47, 0]
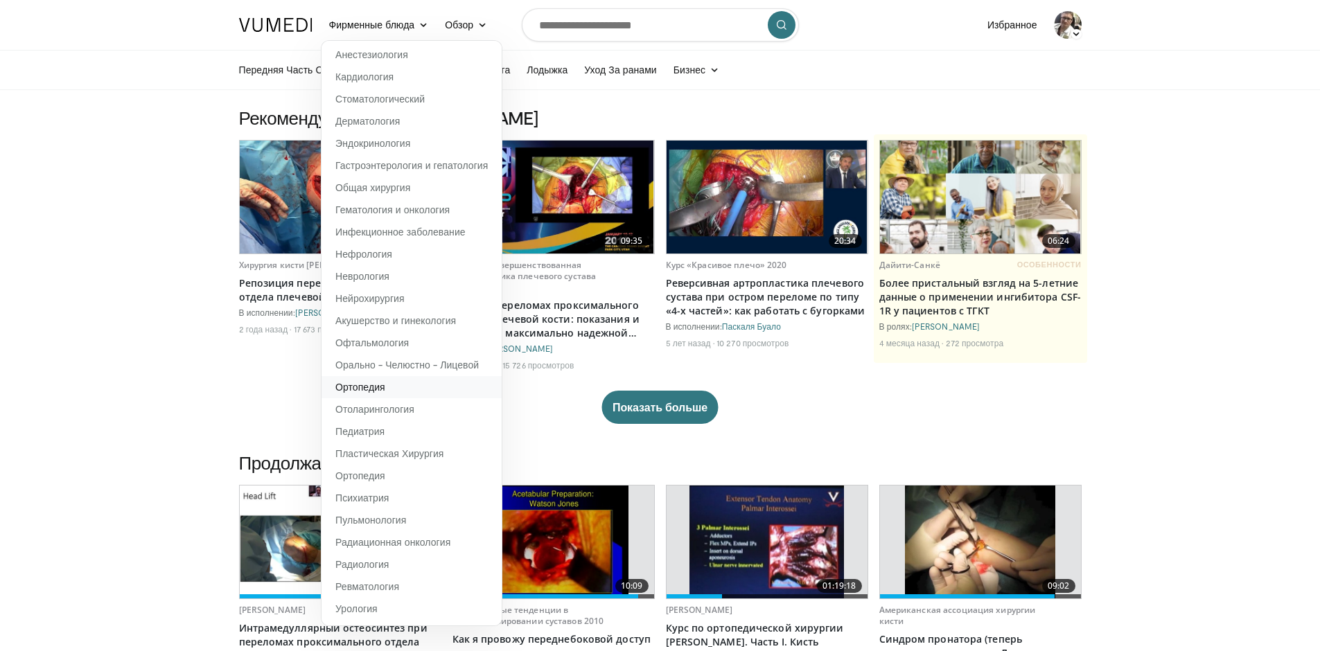
click at [364, 388] on ya-tr-span "Ортопедия" at bounding box center [360, 387] width 50 height 12
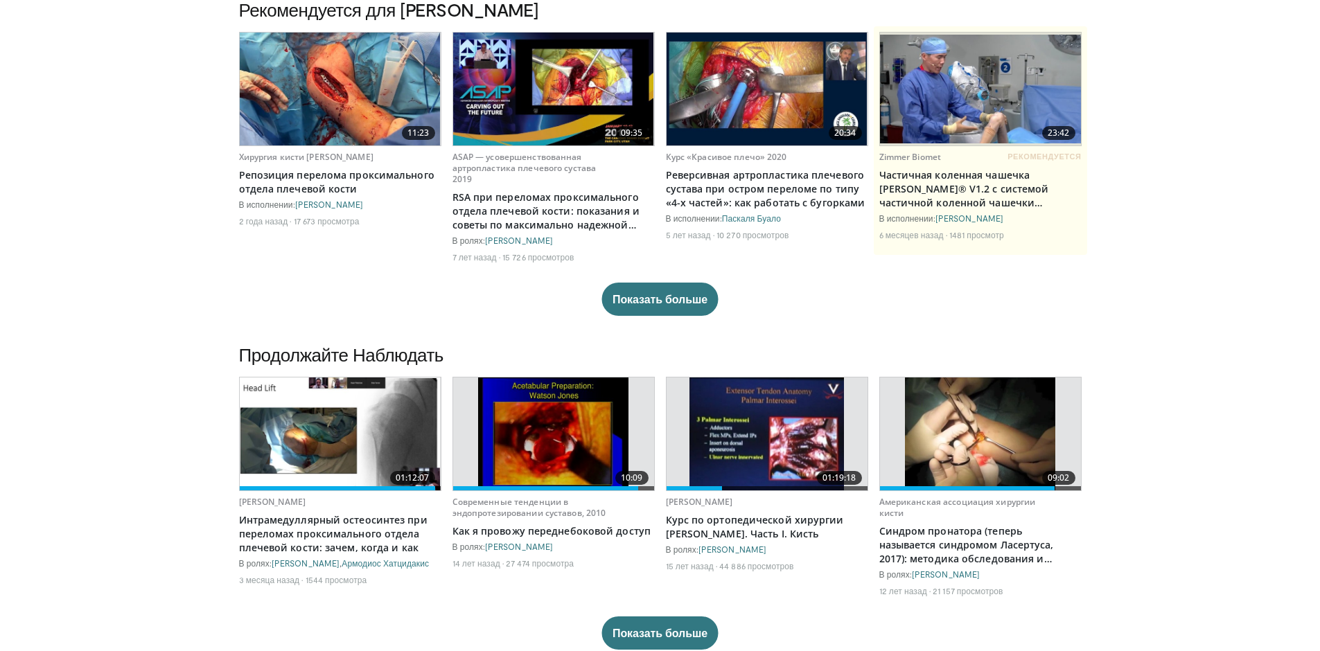
scroll to position [208, 0]
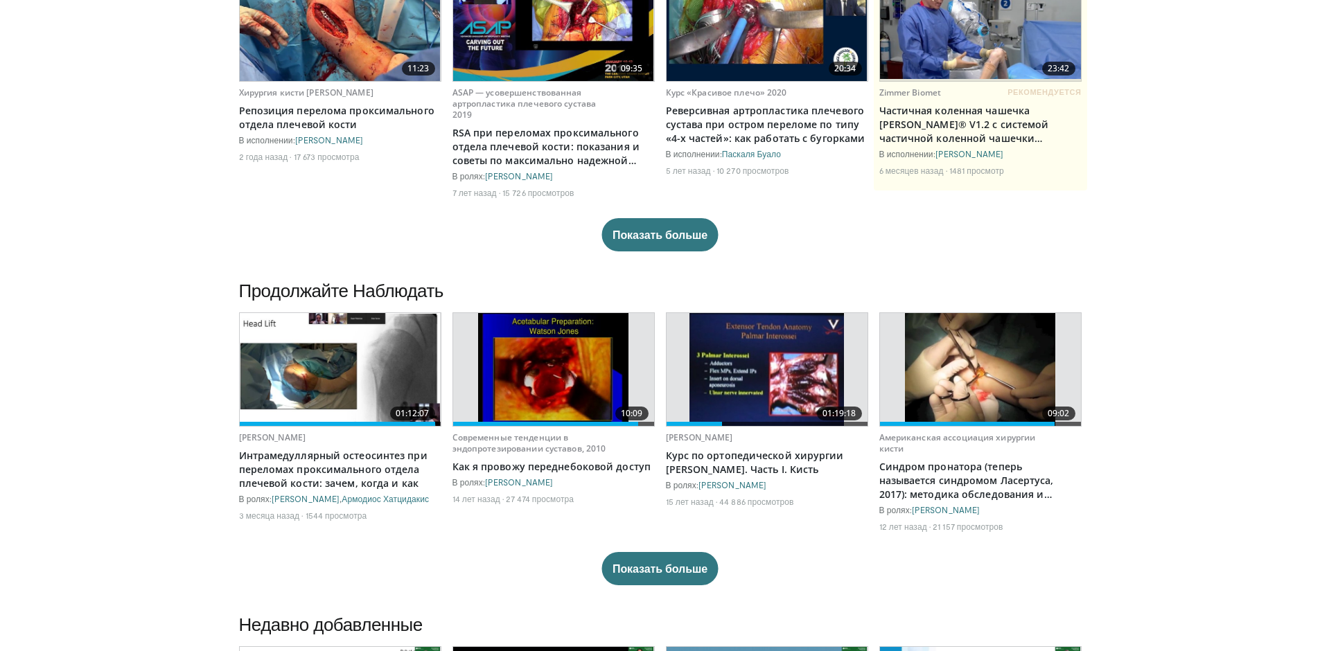
click at [754, 363] on img at bounding box center [766, 369] width 155 height 113
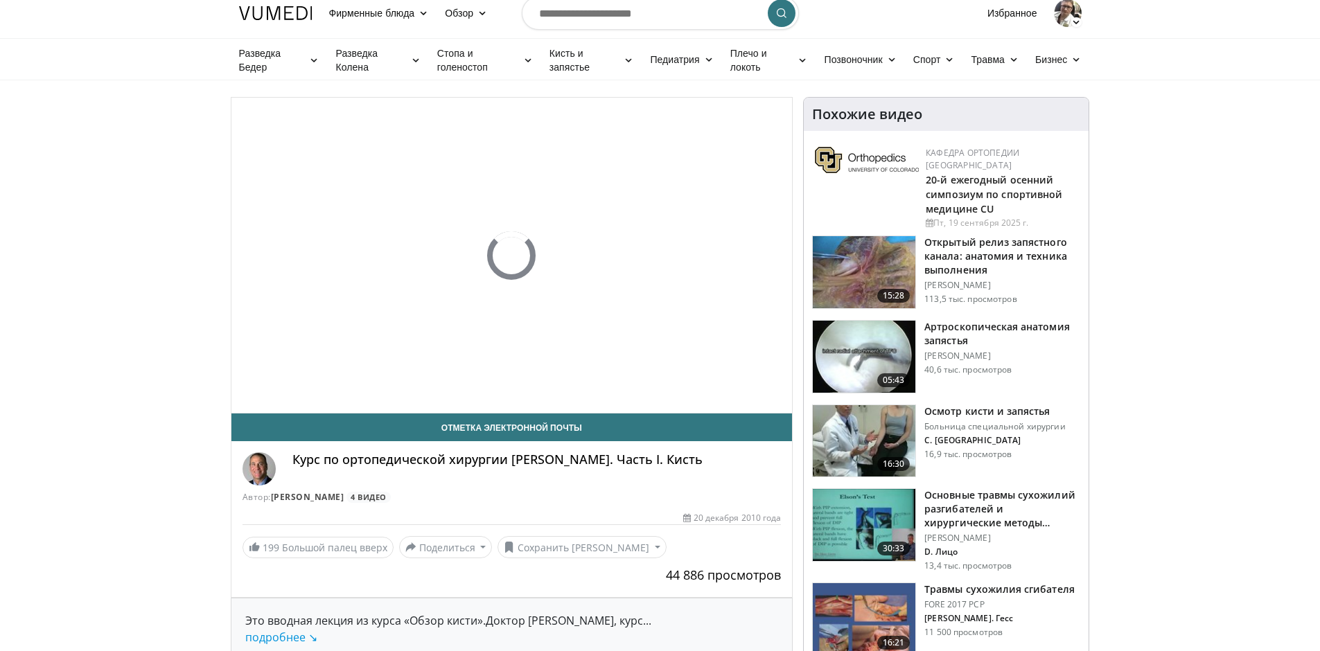
scroll to position [69, 0]
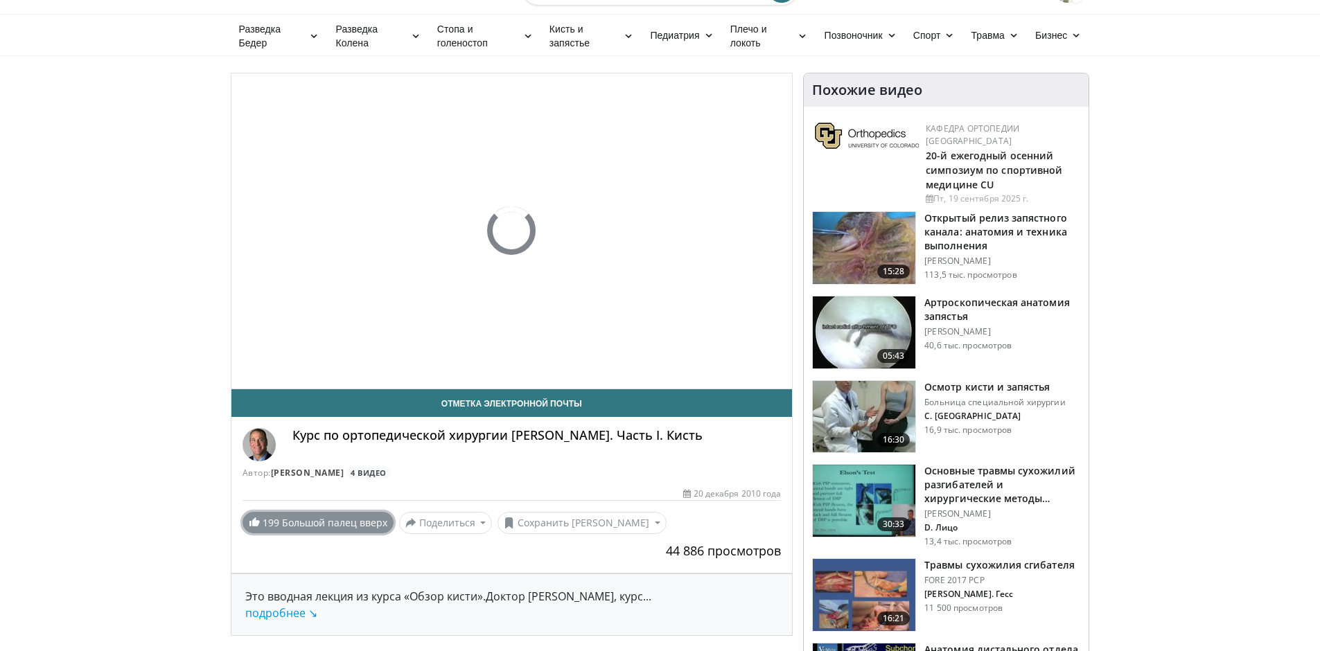
click at [284, 530] on link "199 Большой палец вверх" at bounding box center [317, 522] width 151 height 21
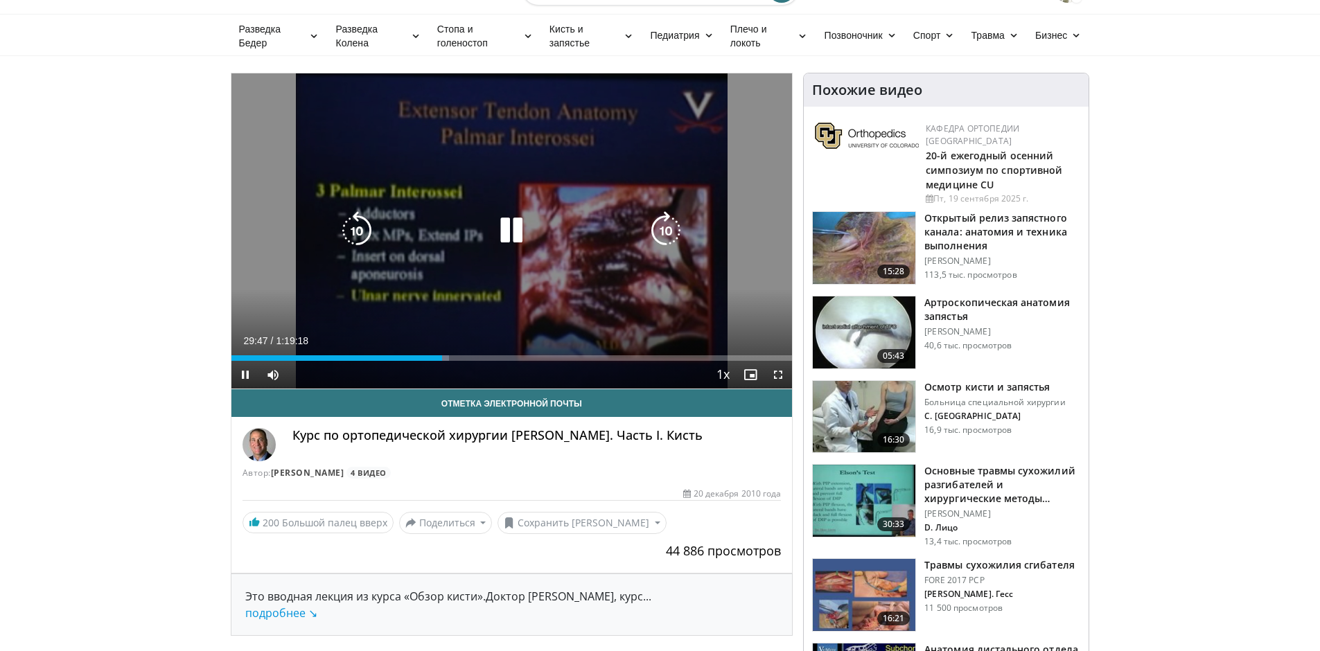
click at [523, 227] on icon "Video Player" at bounding box center [511, 230] width 39 height 39
